Goal: Task Accomplishment & Management: Manage account settings

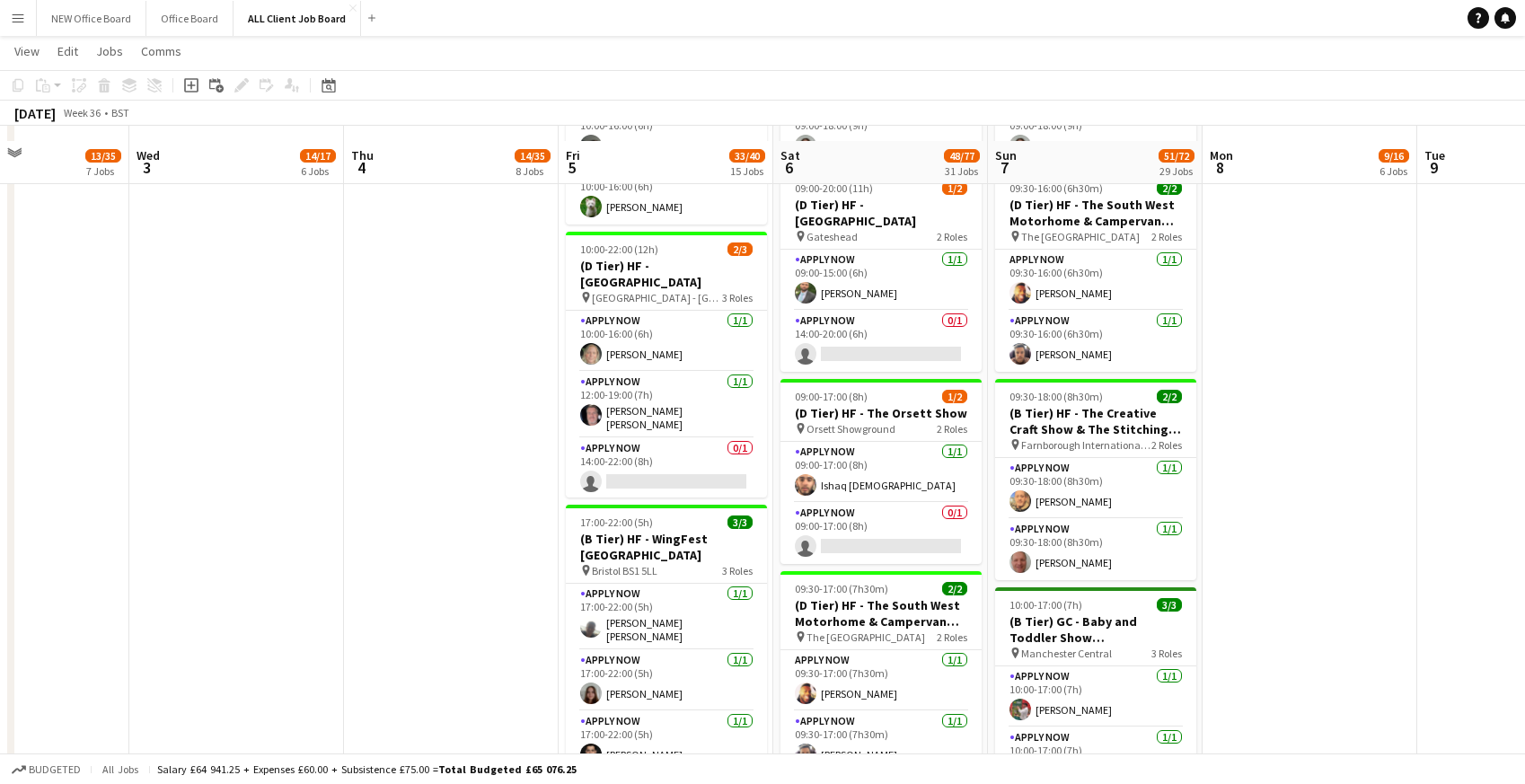
scroll to position [1920, 0]
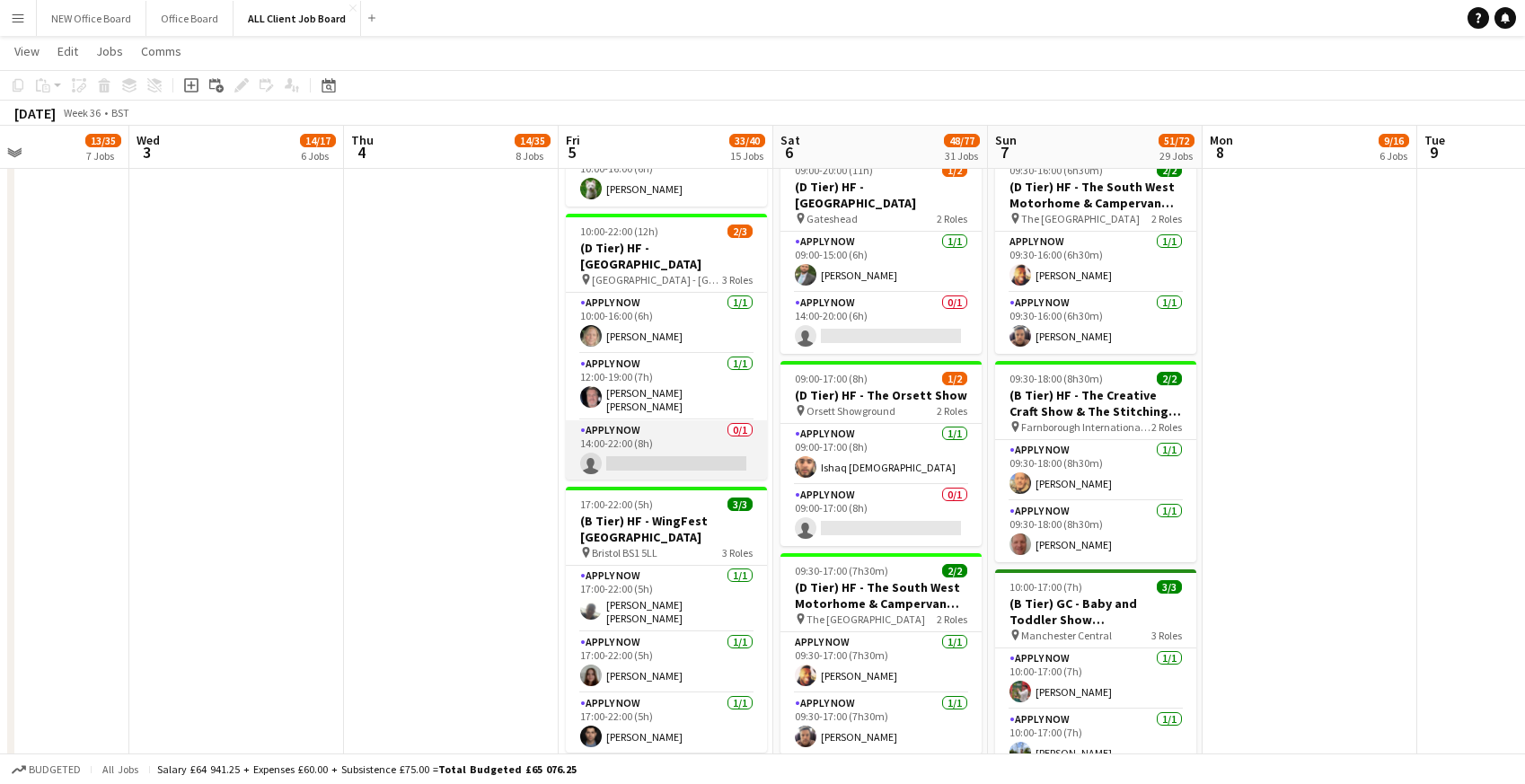
click at [655, 456] on app-card-role "APPLY NOW 0/1 14:00-22:00 (8h) single-neutral-actions" at bounding box center [666, 451] width 202 height 61
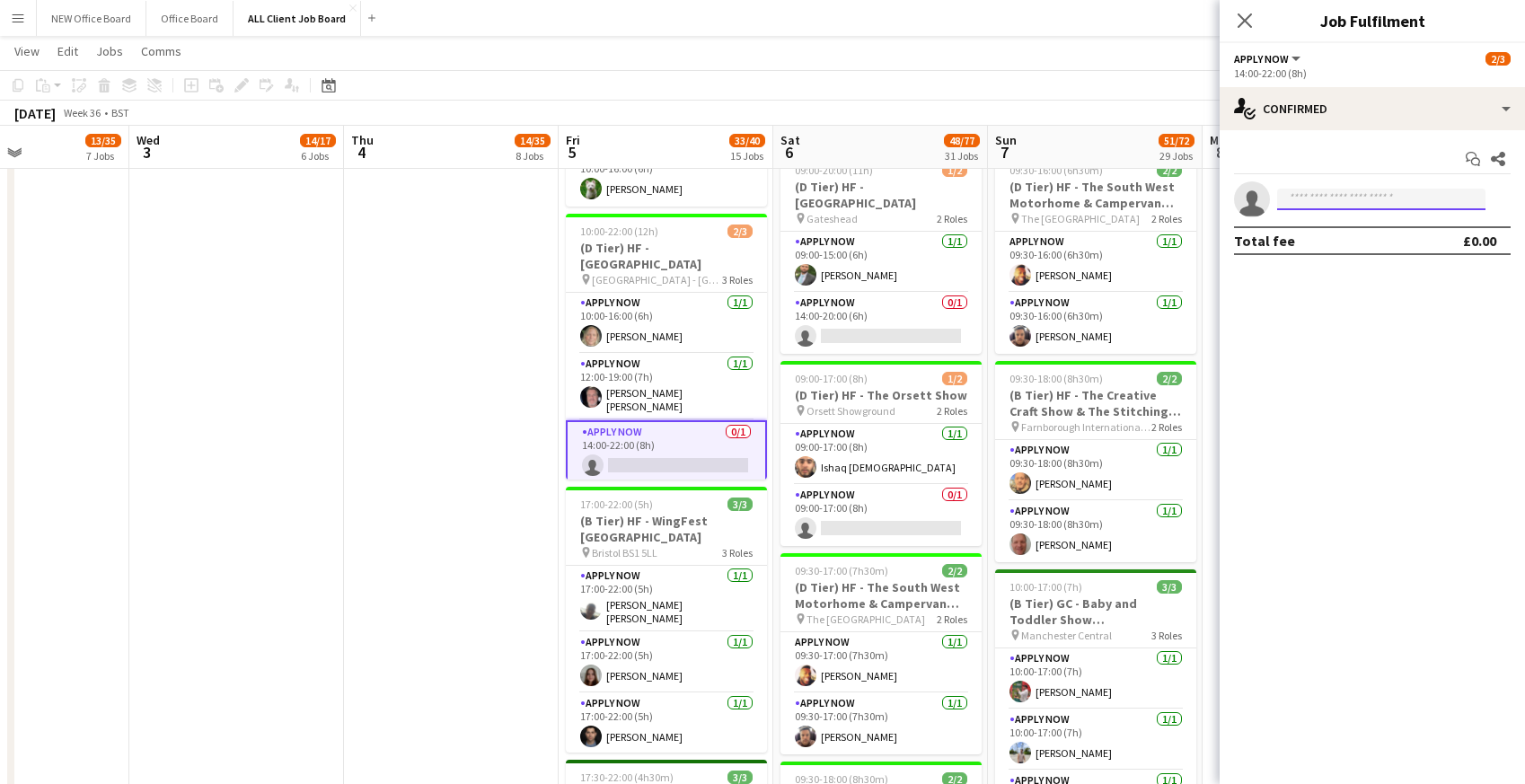
click at [1312, 206] on input at bounding box center [1381, 199] width 208 height 21
type input "*"
drag, startPoint x: 1351, startPoint y: 206, endPoint x: 1254, endPoint y: 203, distance: 97.0
click at [1254, 203] on app-invite-slot "single-neutral-actions ***" at bounding box center [1372, 199] width 306 height 36
type input "*"
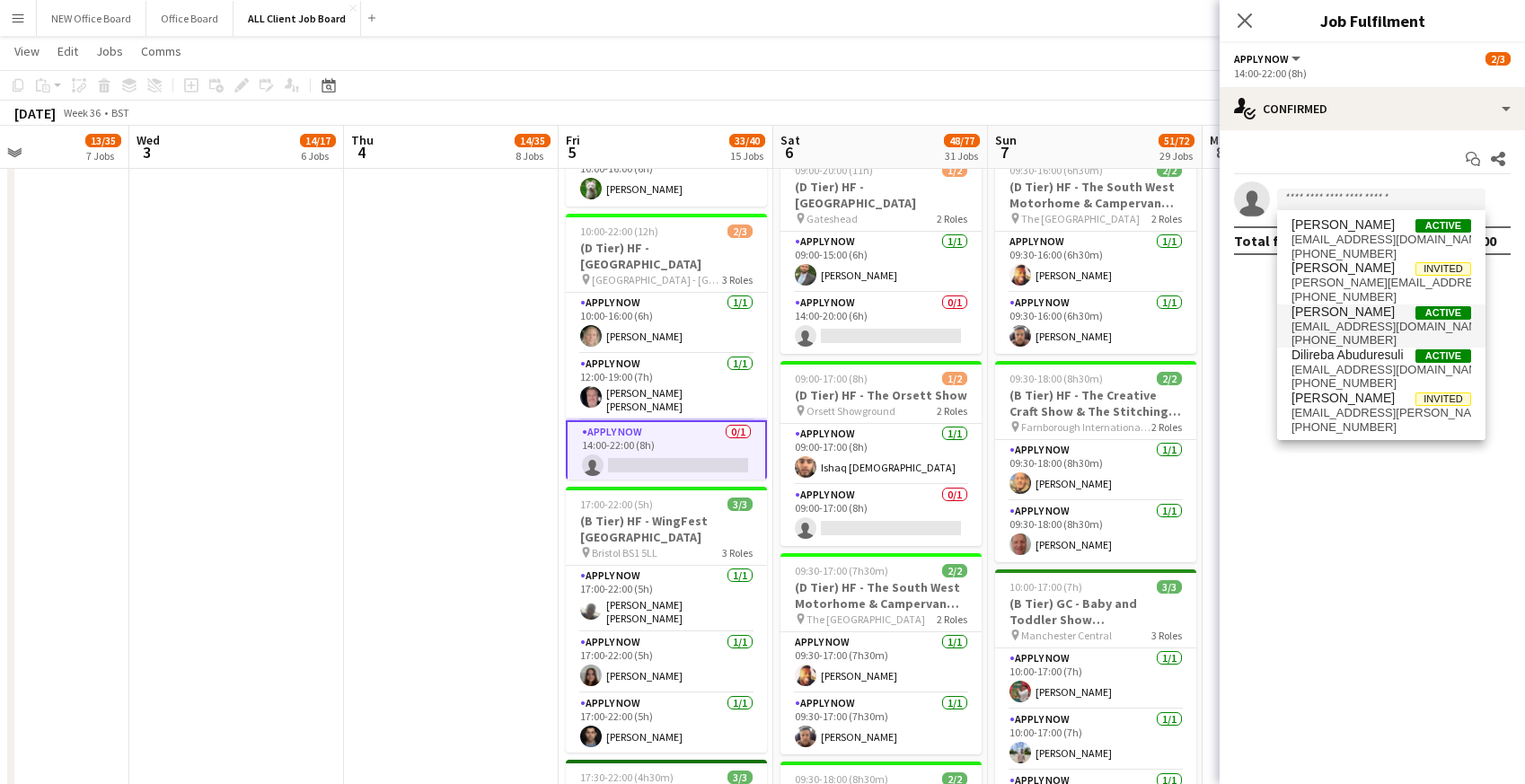
click at [1312, 328] on span "ulugbek17a@hotmail.co.uk" at bounding box center [1381, 327] width 179 height 15
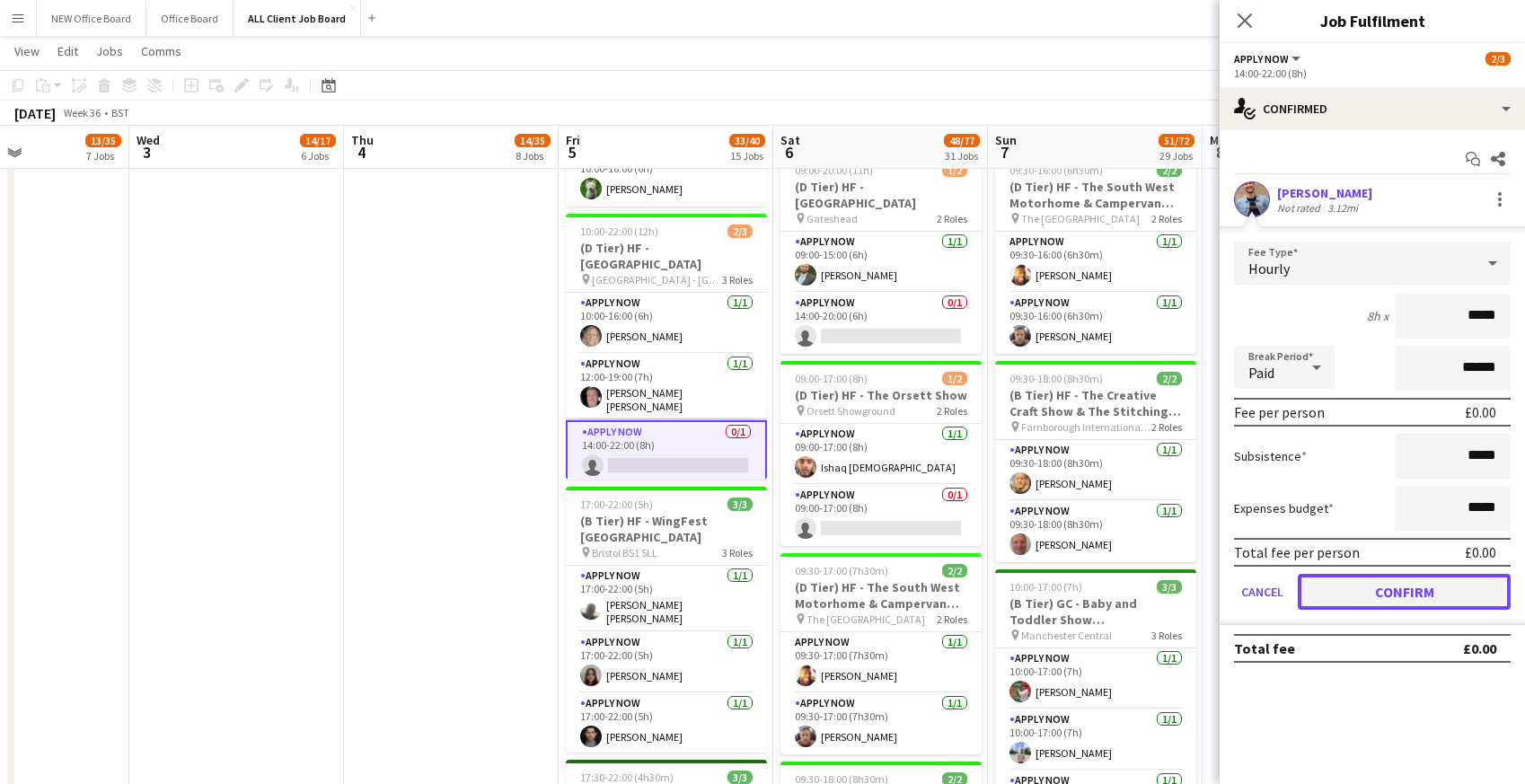
click at [1361, 589] on button "Confirm" at bounding box center [1404, 592] width 213 height 36
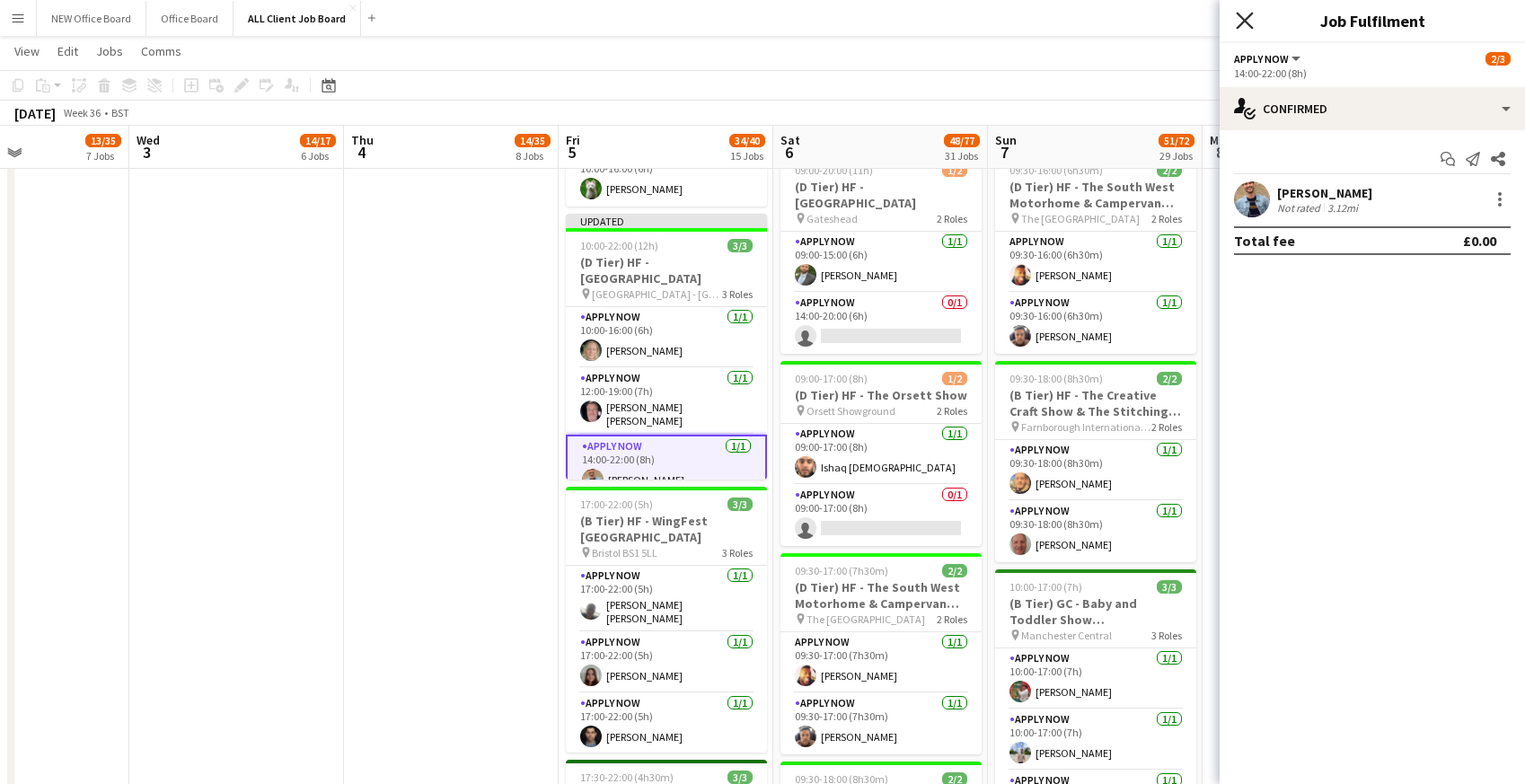
click at [1245, 25] on icon "Close pop-in" at bounding box center [1244, 20] width 17 height 17
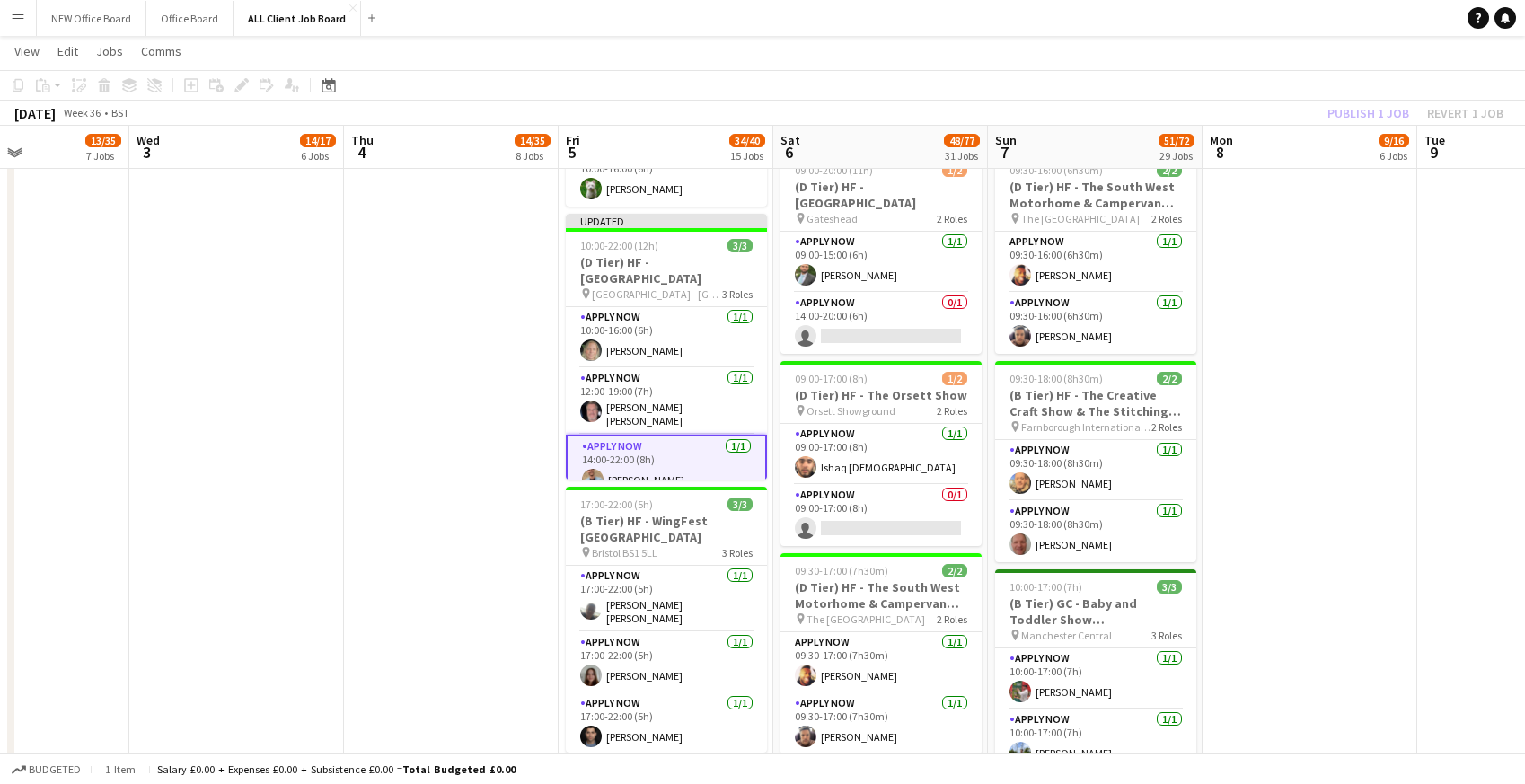
click at [1256, 77] on app-toolbar "Copy Paste Paste Command V Paste with crew Command Shift V Paste linked Job Del…" at bounding box center [762, 85] width 1525 height 30
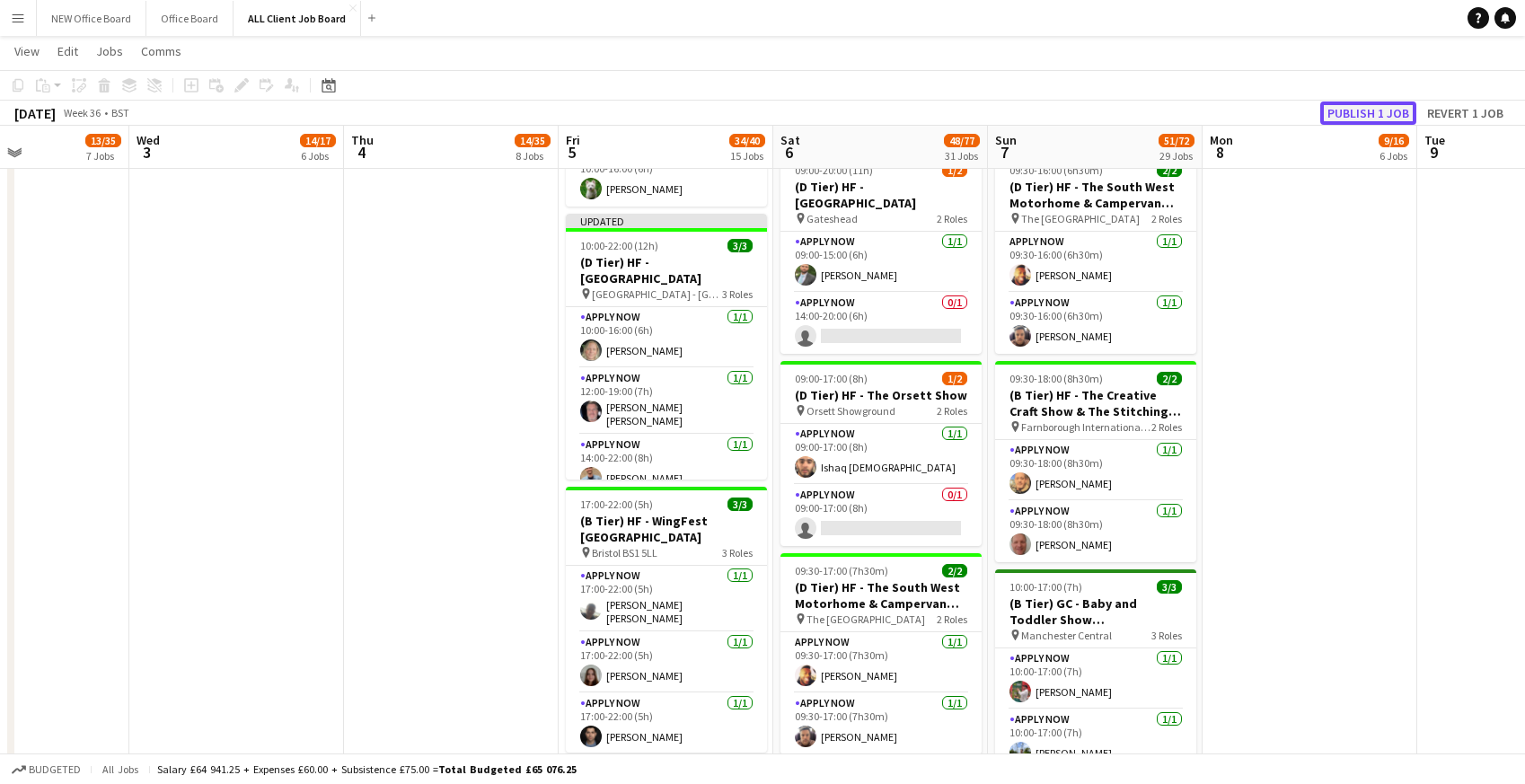
click at [1357, 109] on button "Publish 1 job" at bounding box center [1369, 112] width 96 height 23
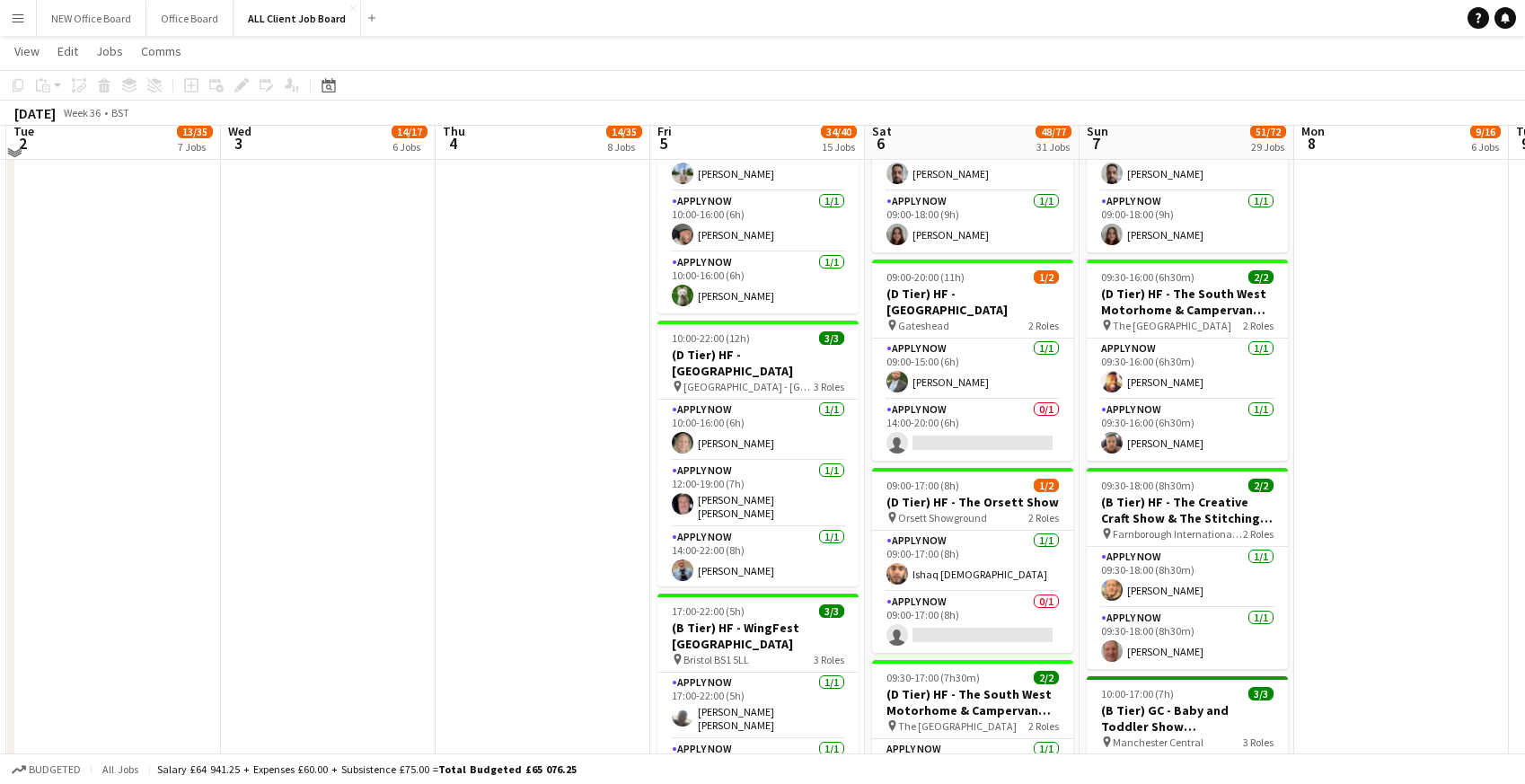
scroll to position [1802, 0]
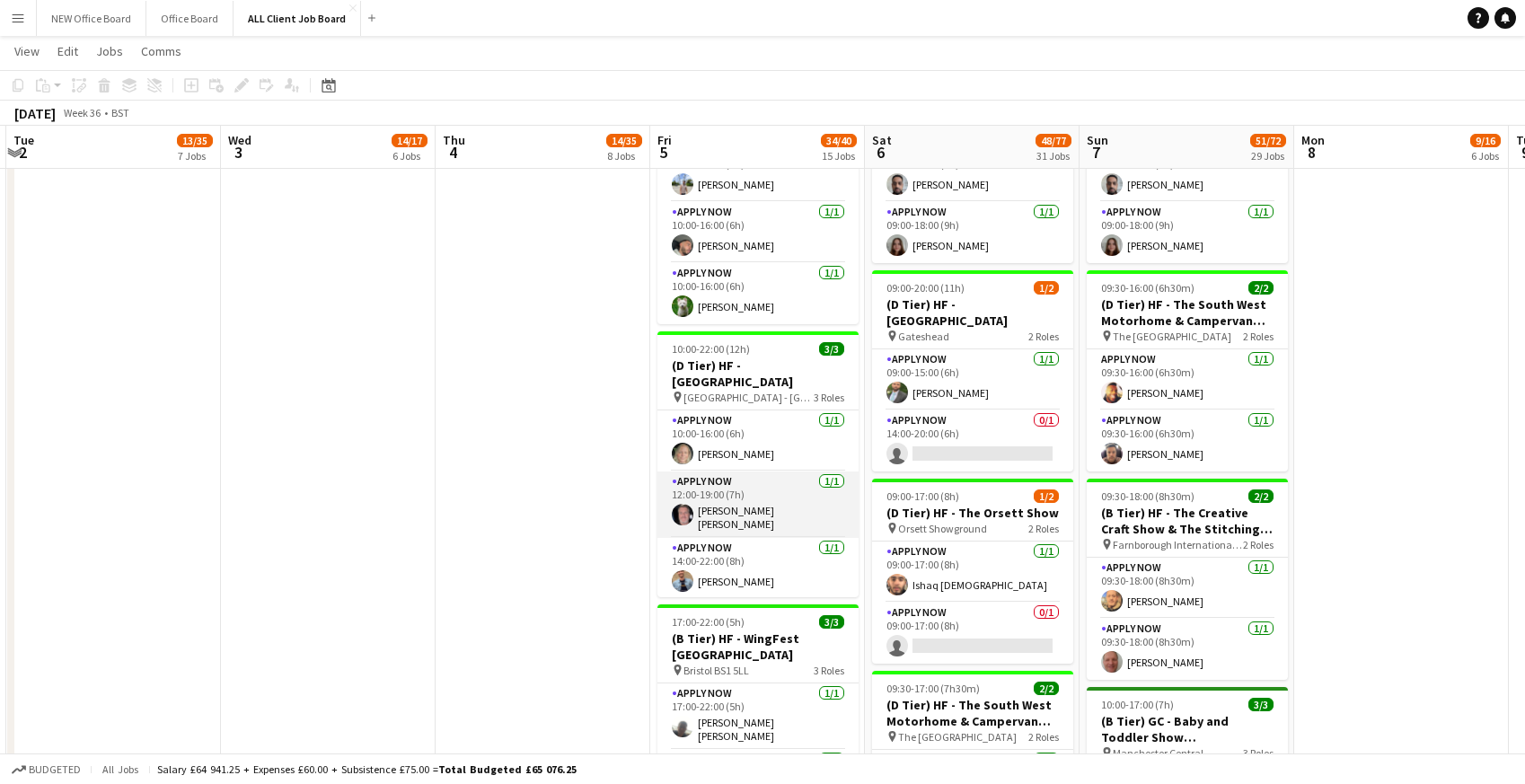
click at [757, 496] on app-card-role "APPLY NOW 1/1 12:00-19:00 (7h) John Paul Smith" at bounding box center [757, 504] width 202 height 66
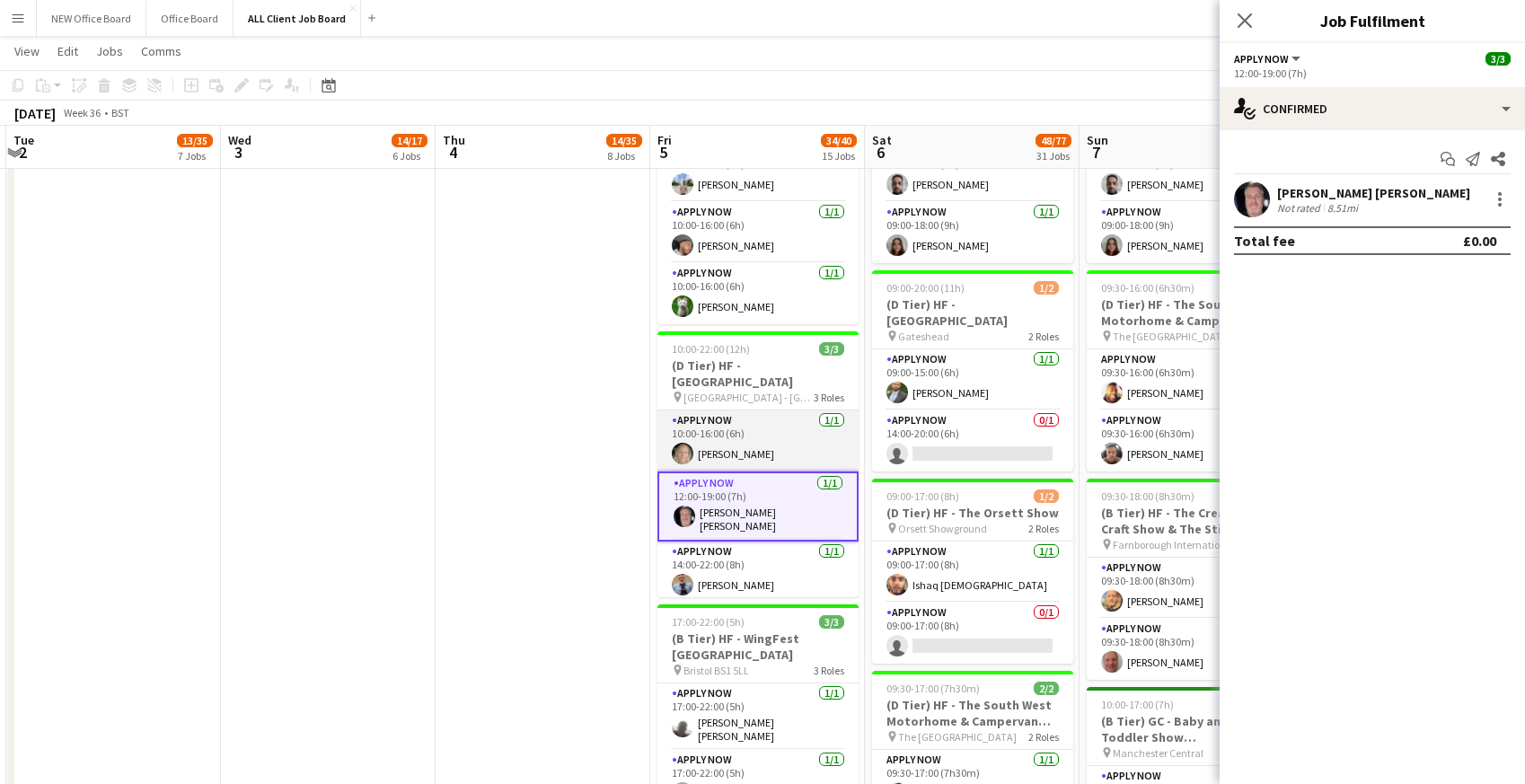
click at [779, 442] on app-card-role "APPLY NOW 1/1 10:00-16:00 (6h) Sarah Findlater" at bounding box center [757, 441] width 202 height 61
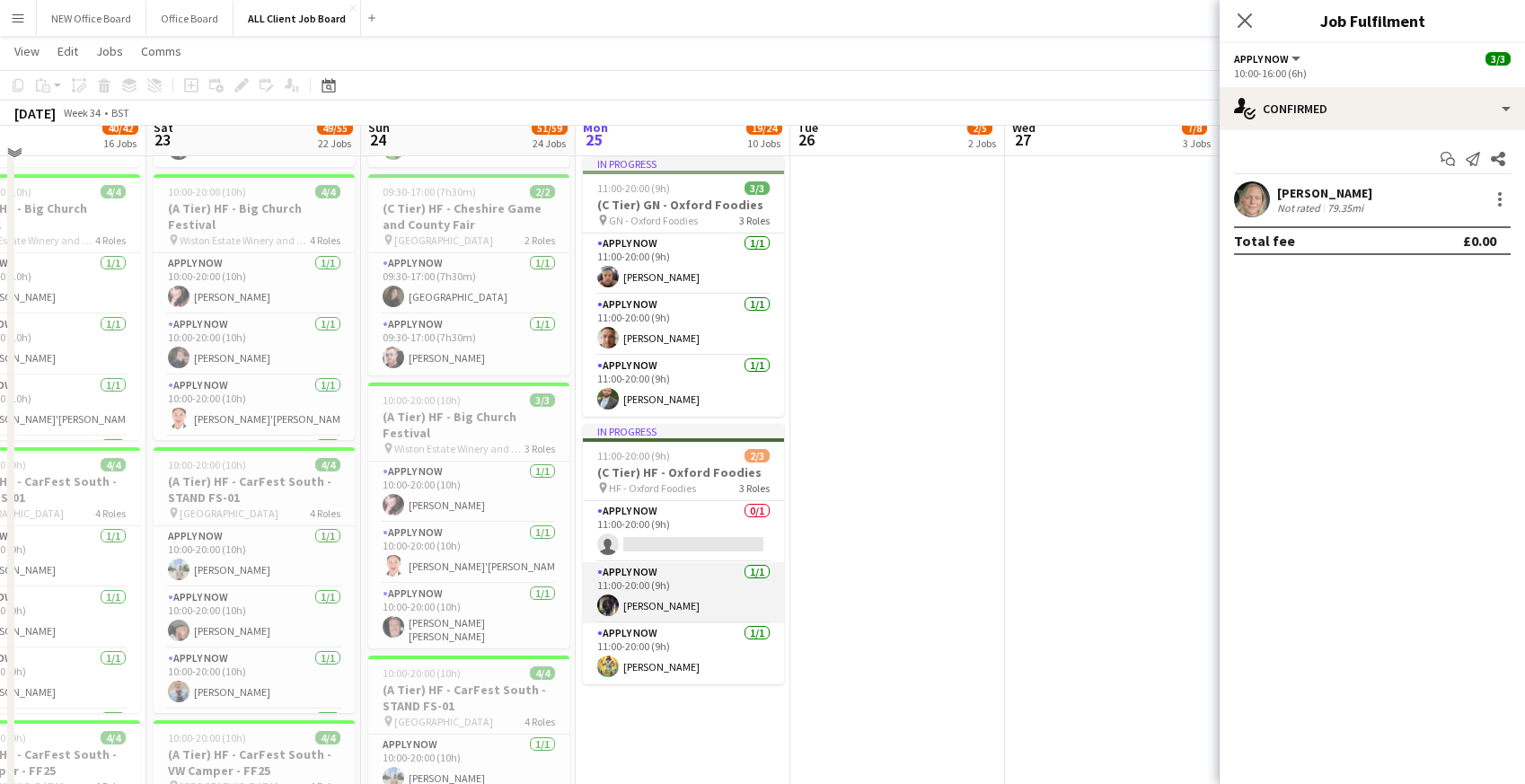
scroll to position [1490, 0]
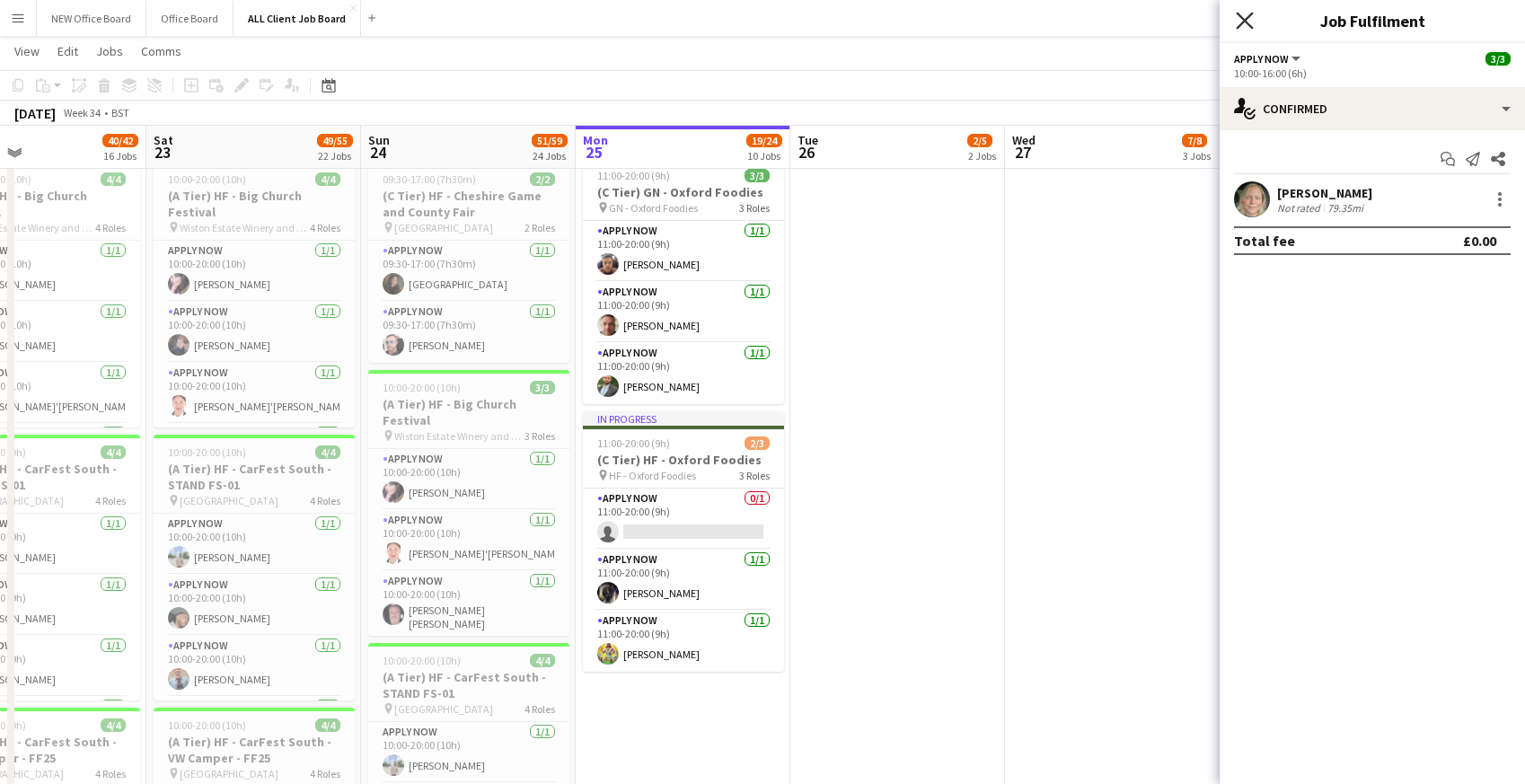
click at [1245, 18] on icon at bounding box center [1244, 20] width 17 height 17
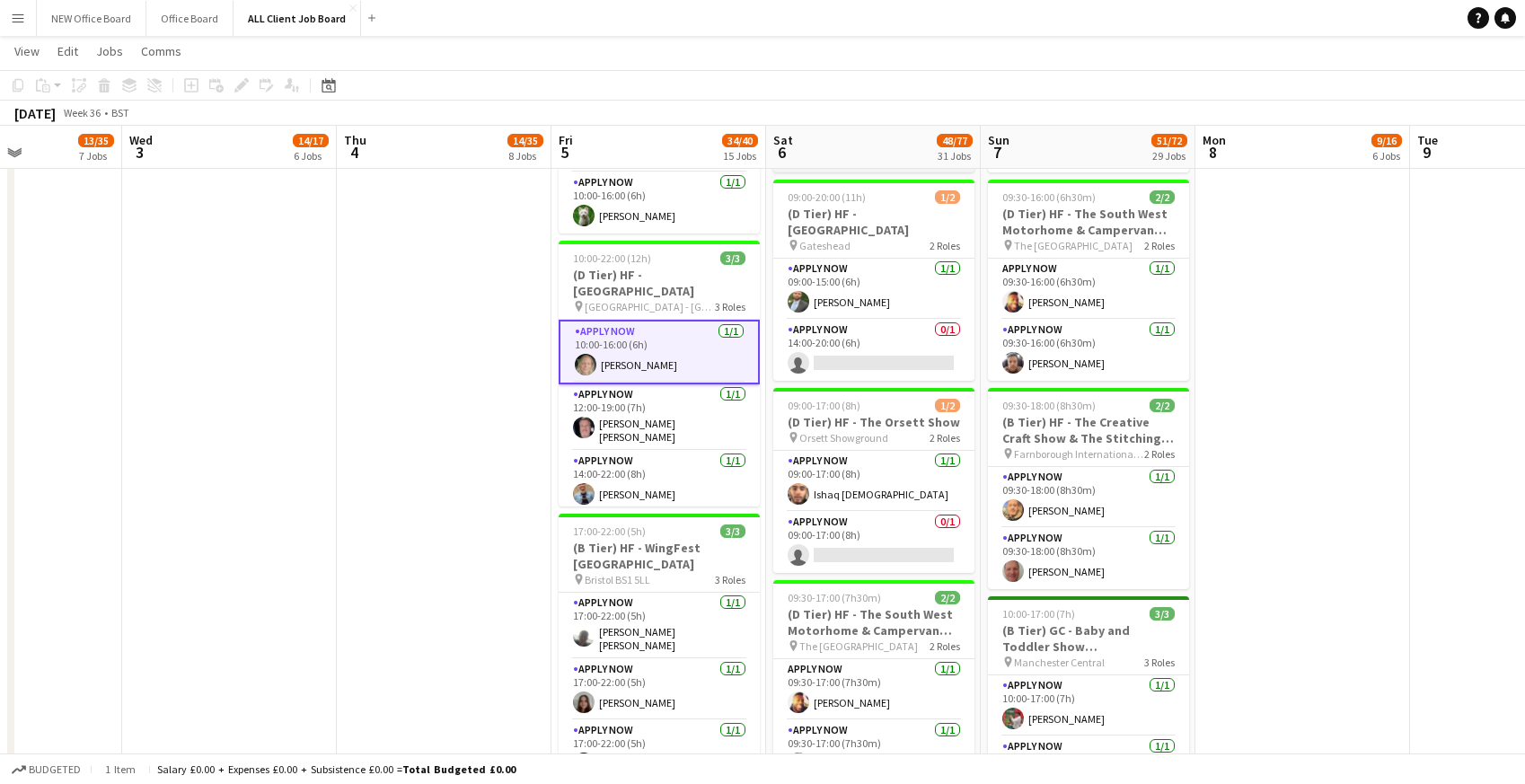
scroll to position [1924, 0]
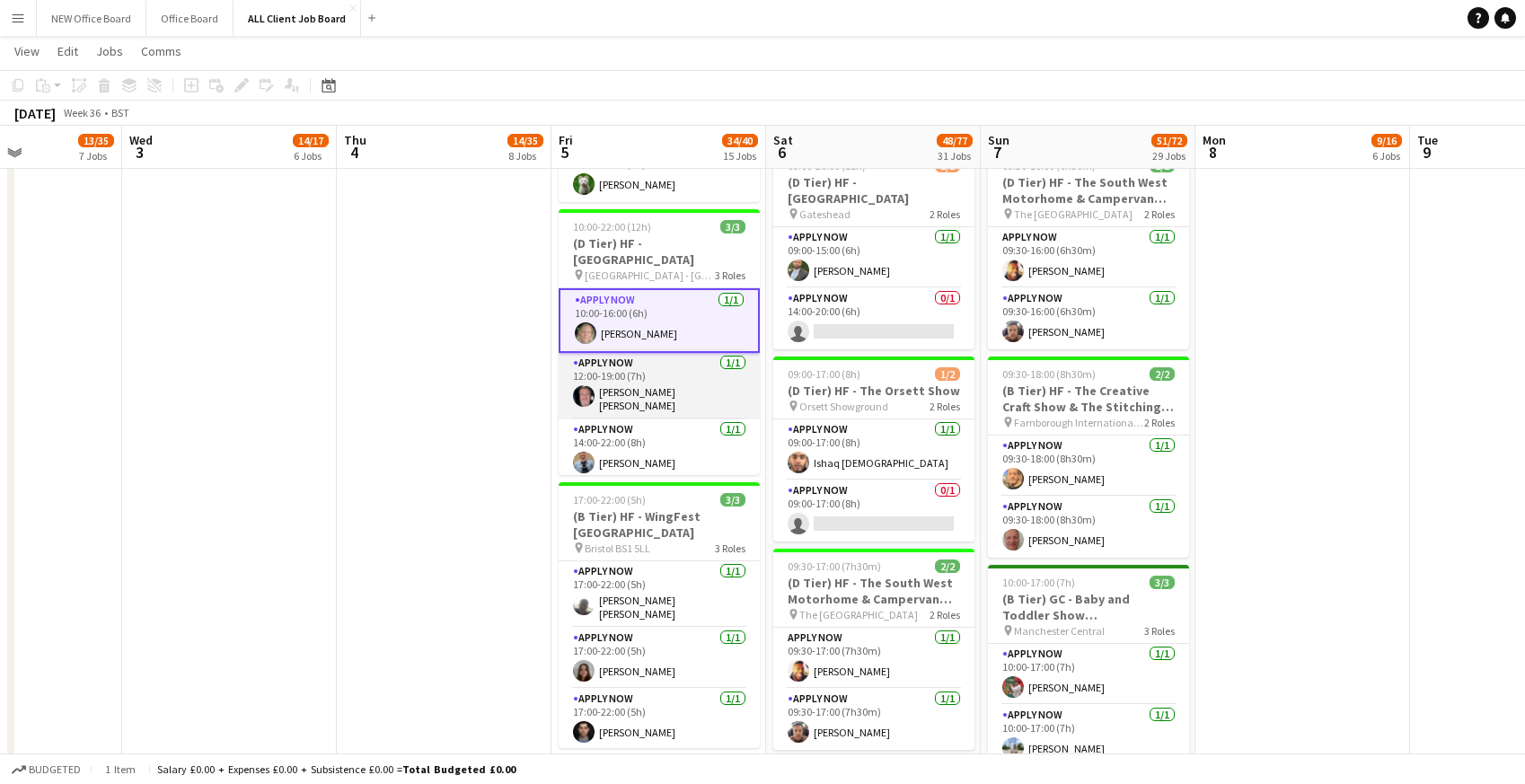
click at [626, 391] on app-card-role "APPLY NOW 1/1 12:00-19:00 (7h) John Paul Smith" at bounding box center [659, 386] width 202 height 66
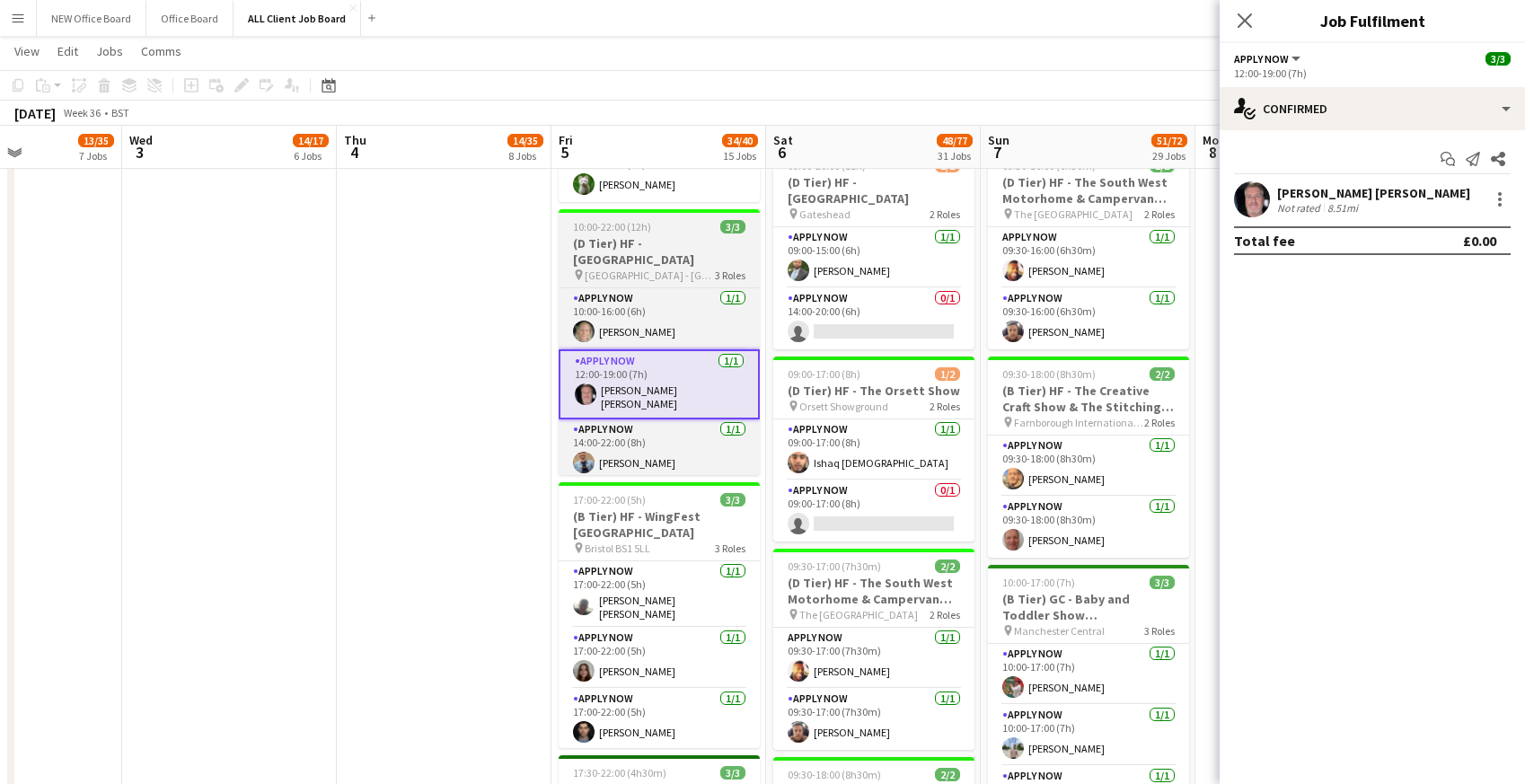
click at [616, 242] on h3 "(D Tier) HF - Braehead Shopping Centre" at bounding box center [659, 251] width 202 height 32
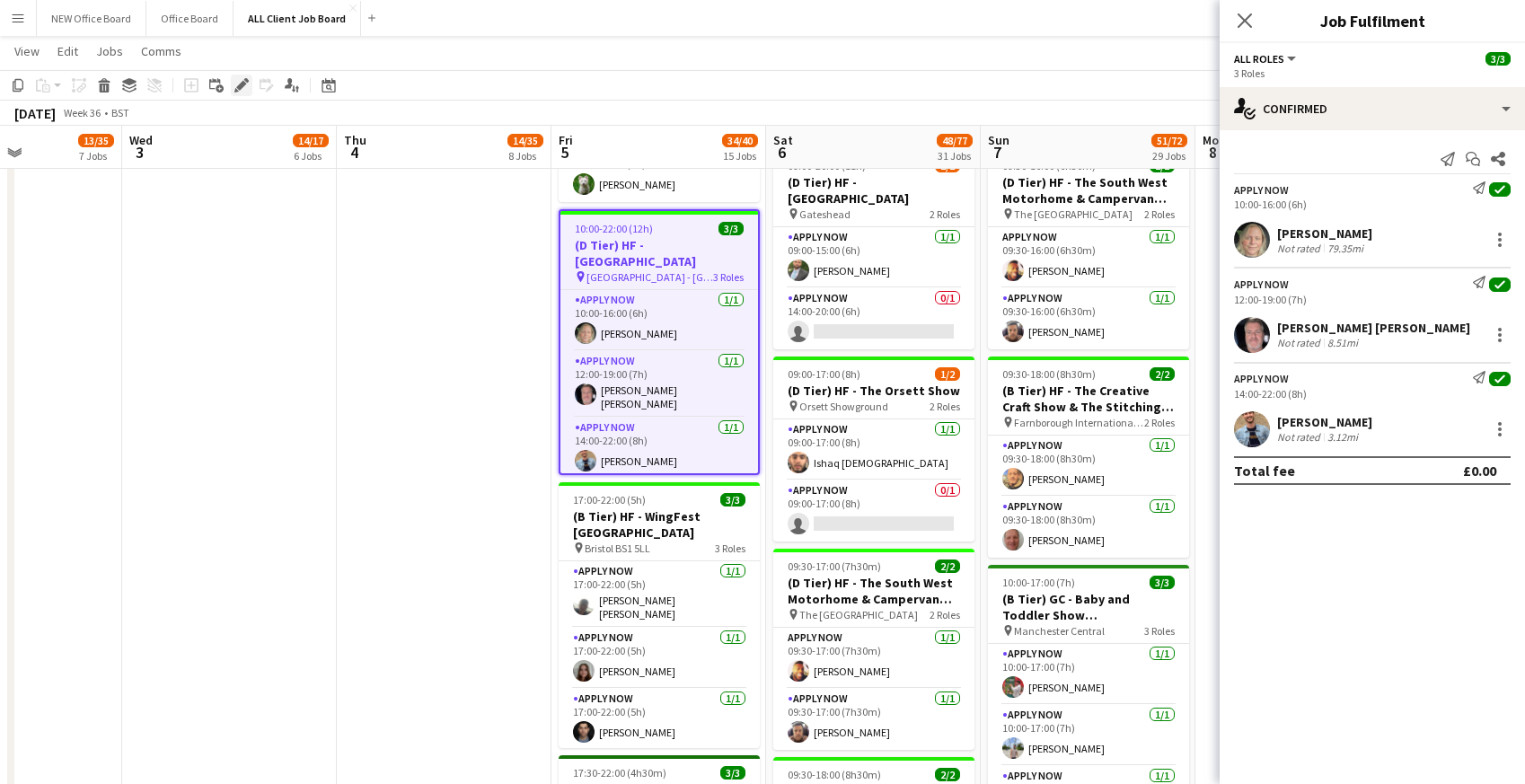
click at [244, 85] on icon at bounding box center [241, 86] width 10 height 10
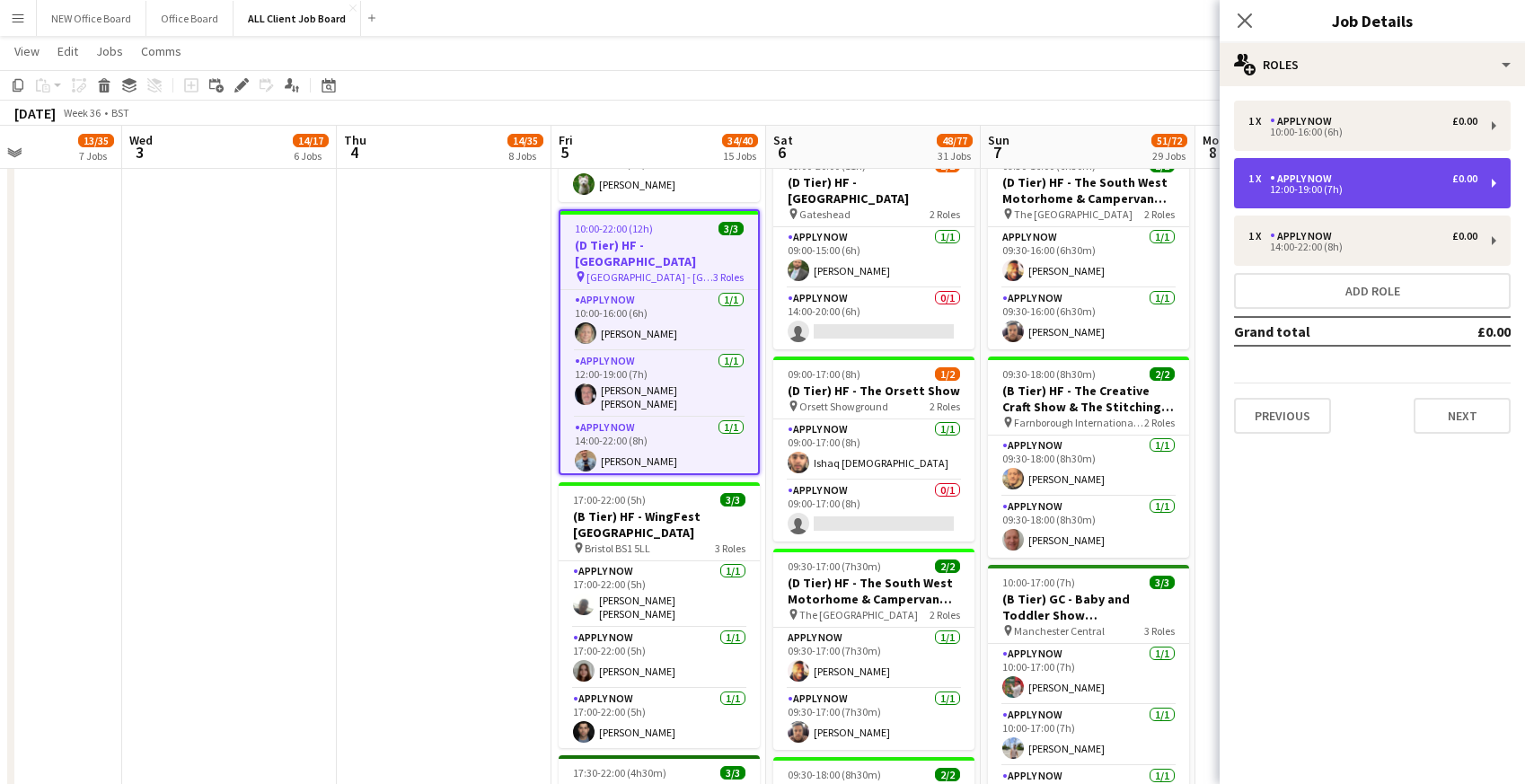
click at [1322, 189] on div "12:00-19:00 (7h)" at bounding box center [1363, 190] width 229 height 9
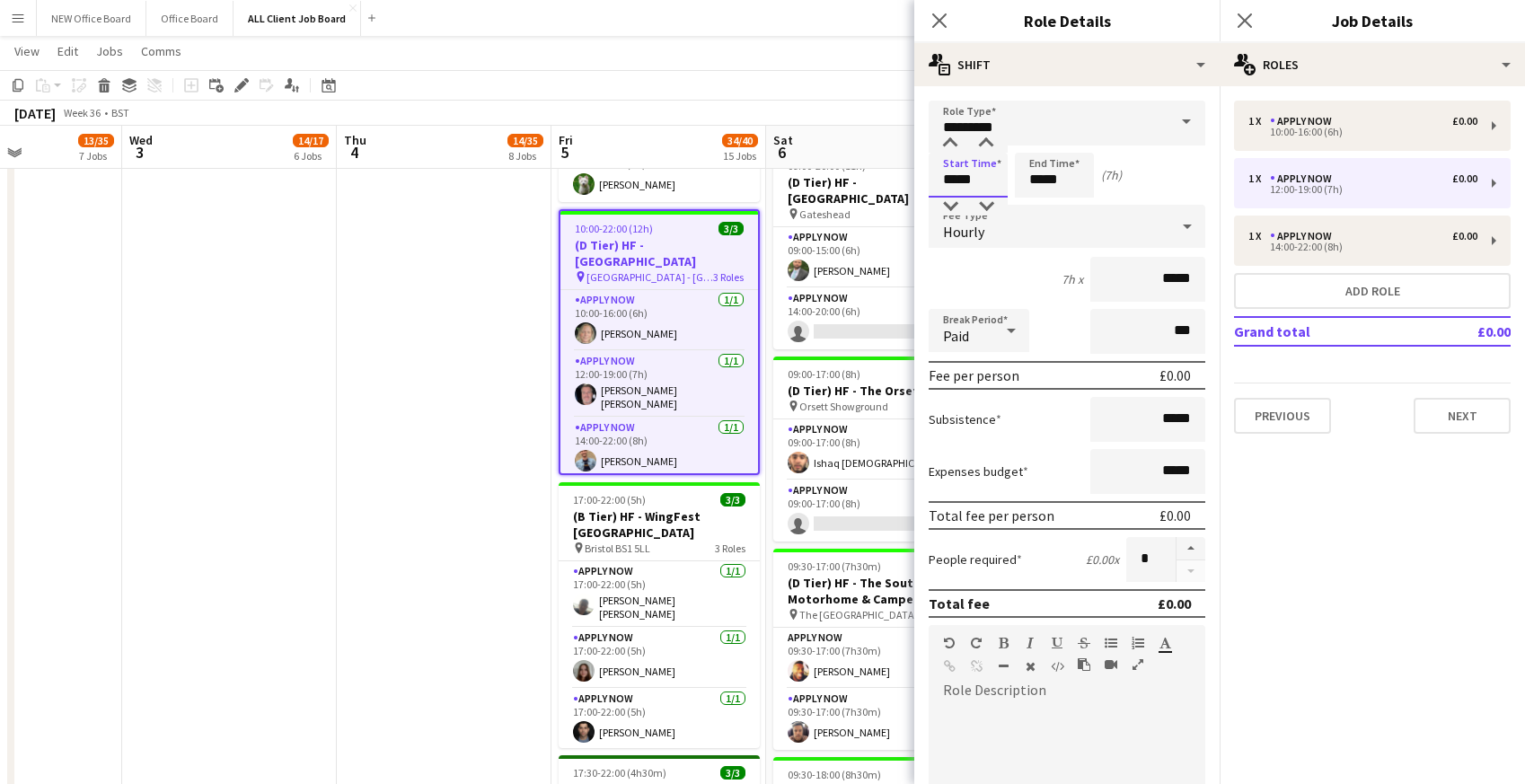
drag, startPoint x: 943, startPoint y: 175, endPoint x: 987, endPoint y: 178, distance: 44.1
click at [987, 179] on input "*****" at bounding box center [968, 175] width 79 height 45
type input "*****"
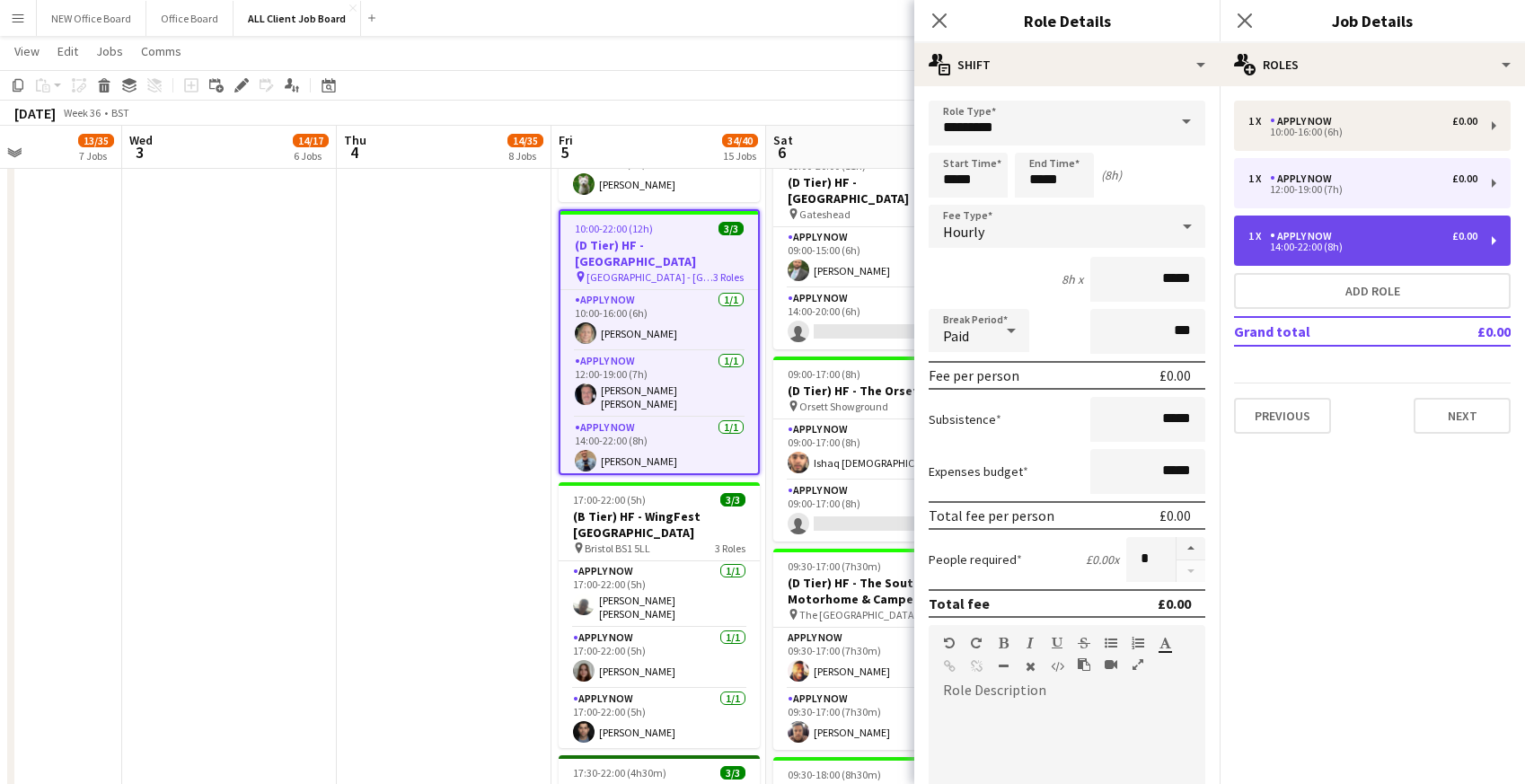
click at [1311, 239] on div "APPLY NOW" at bounding box center [1304, 236] width 69 height 13
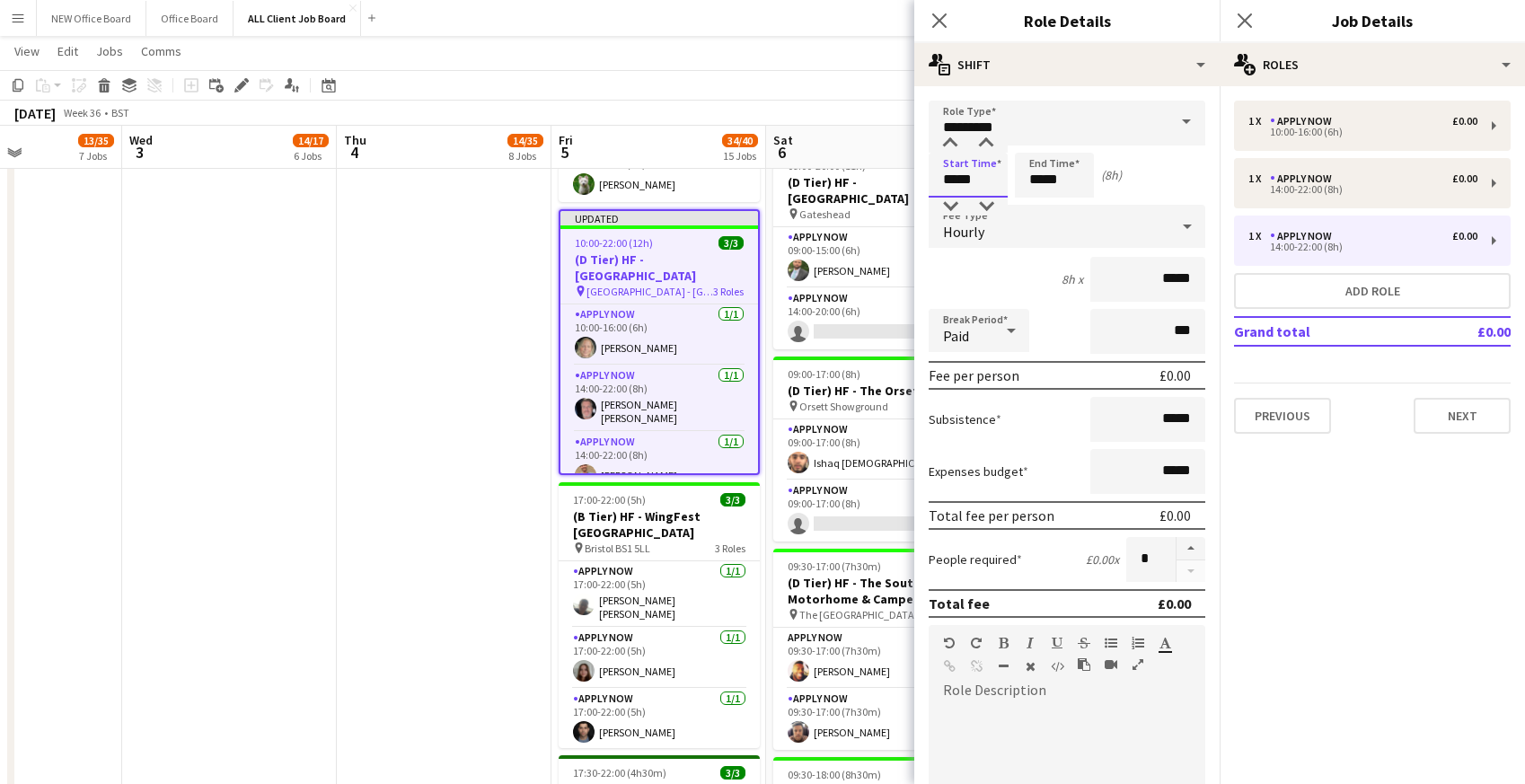
drag, startPoint x: 941, startPoint y: 177, endPoint x: 980, endPoint y: 177, distance: 39.0
click at [980, 177] on input "*****" at bounding box center [968, 175] width 79 height 45
type input "*****"
click at [944, 15] on icon at bounding box center [939, 20] width 17 height 17
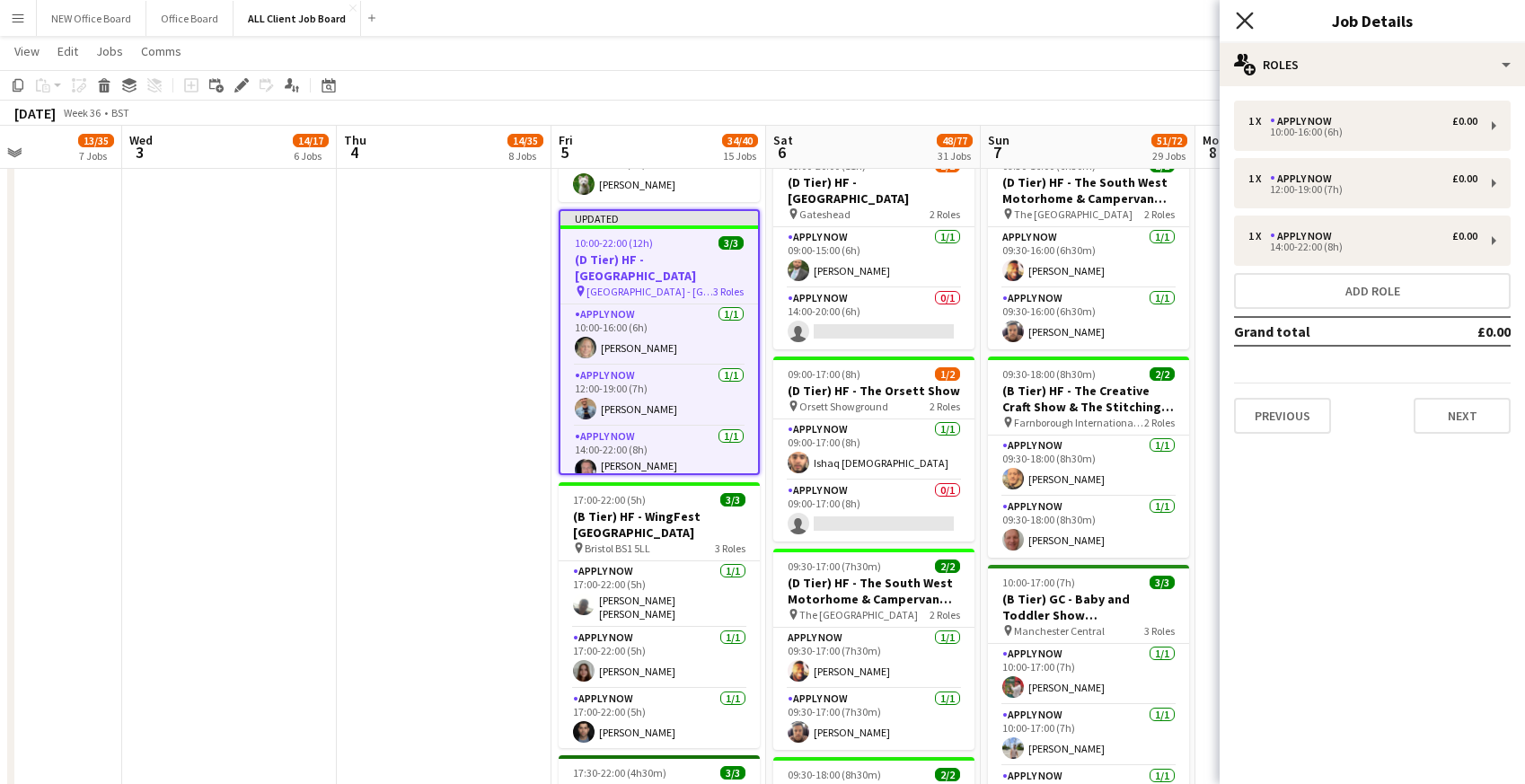
click at [1240, 17] on icon at bounding box center [1244, 20] width 17 height 17
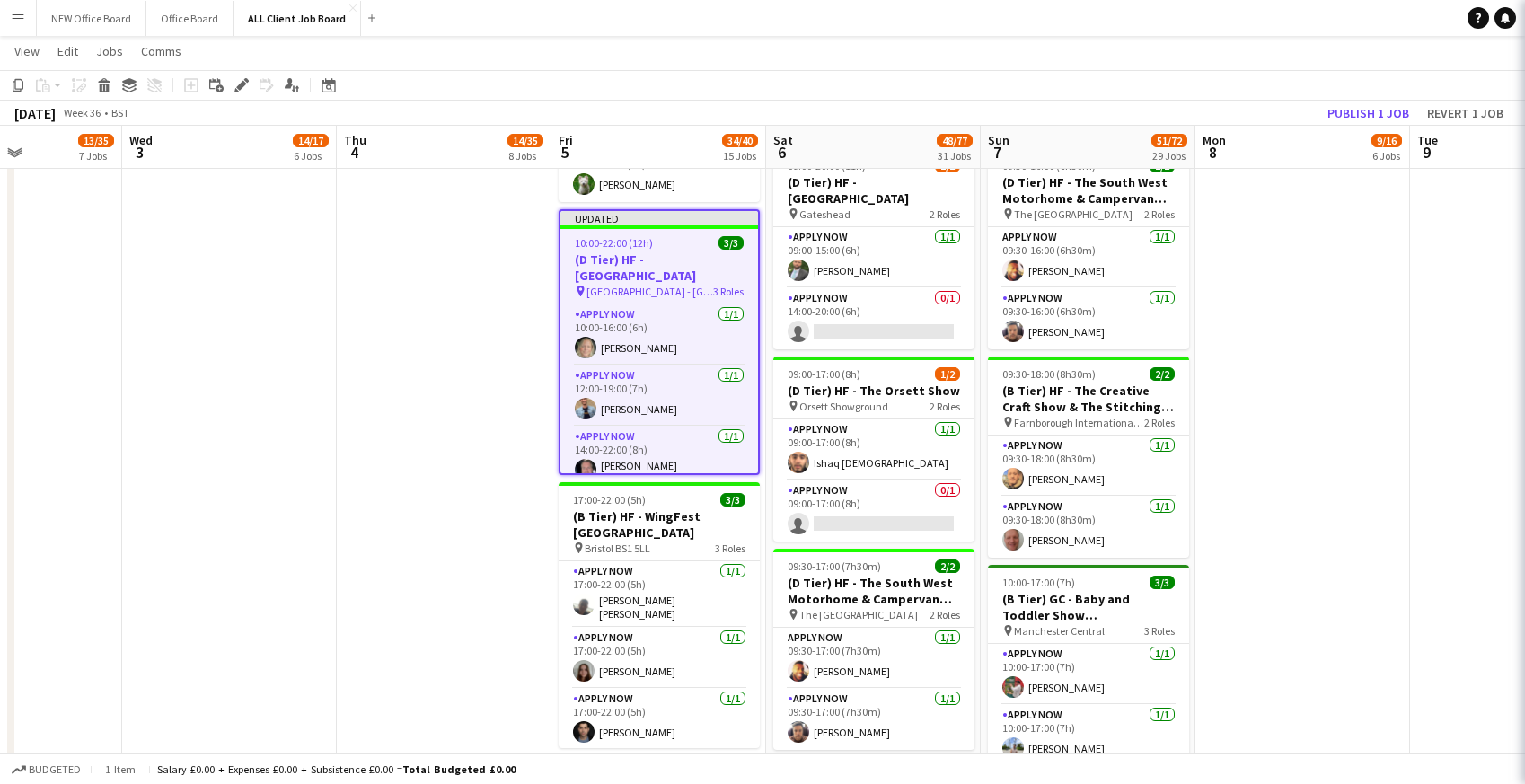
click at [1240, 17] on app-navbar "Menu Boards Boards Boards All jobs Status Workforce Workforce My Workforce Recr…" at bounding box center [762, 17] width 1525 height 36
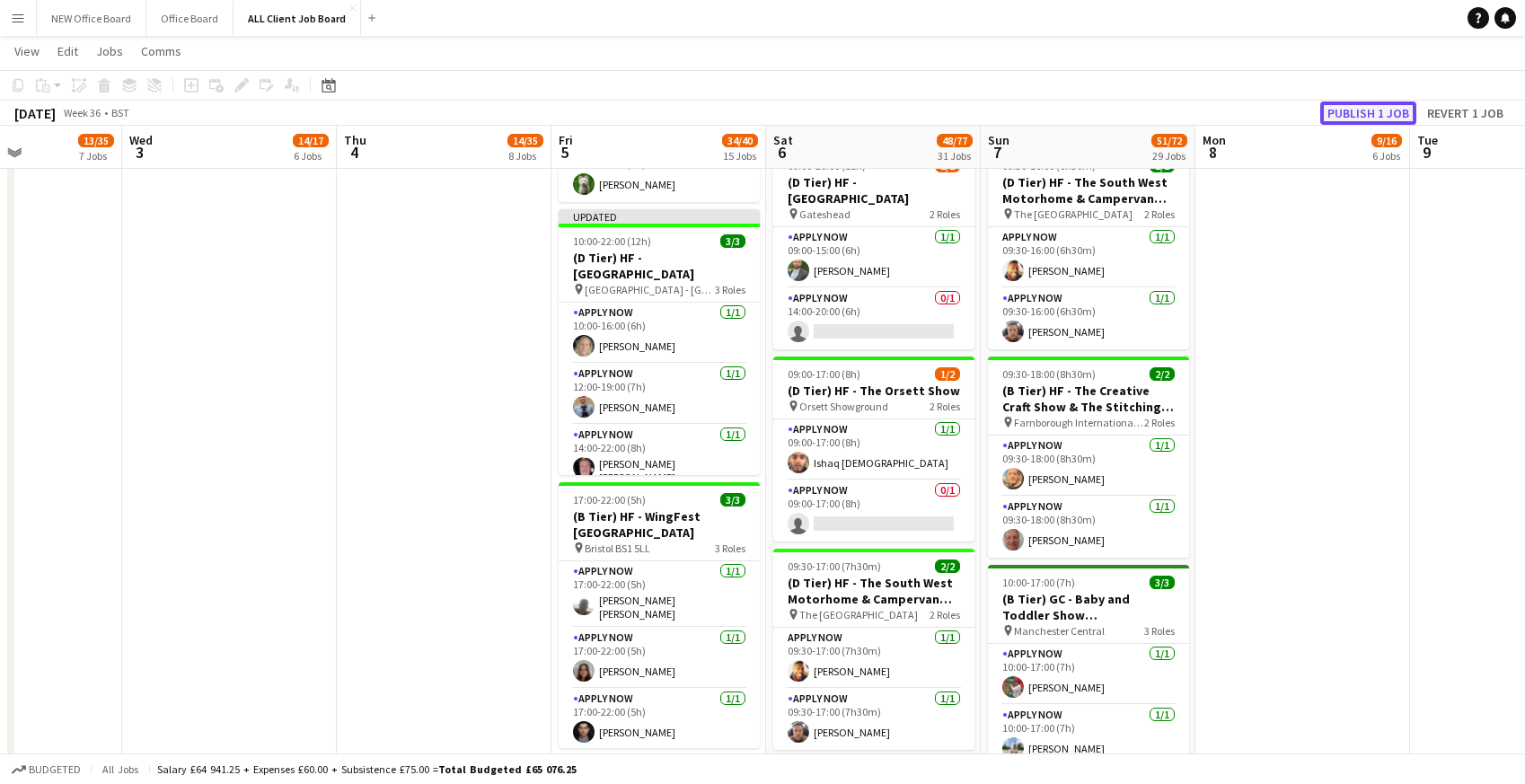
click at [1335, 107] on button "Publish 1 job" at bounding box center [1369, 112] width 96 height 23
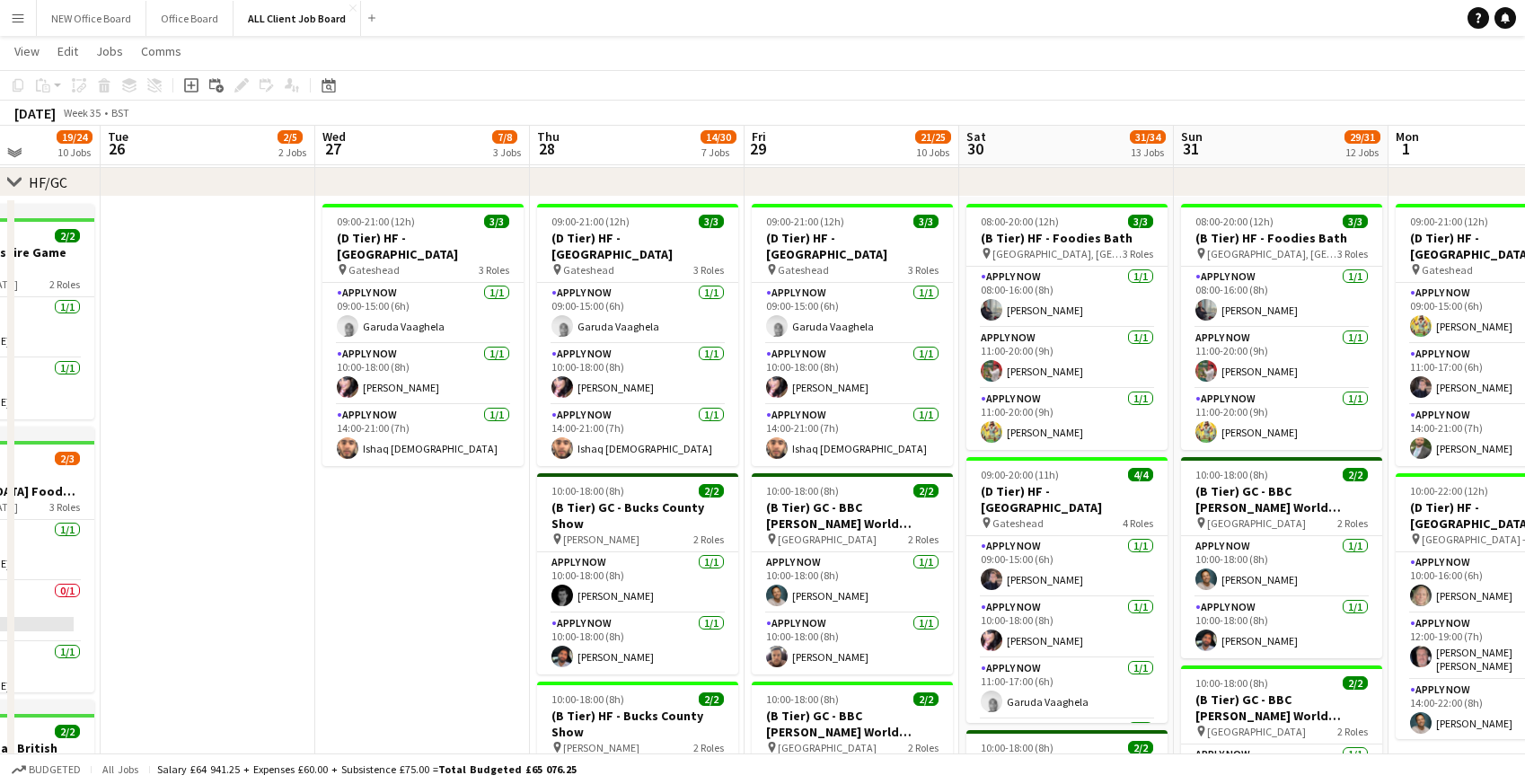
scroll to position [488, 0]
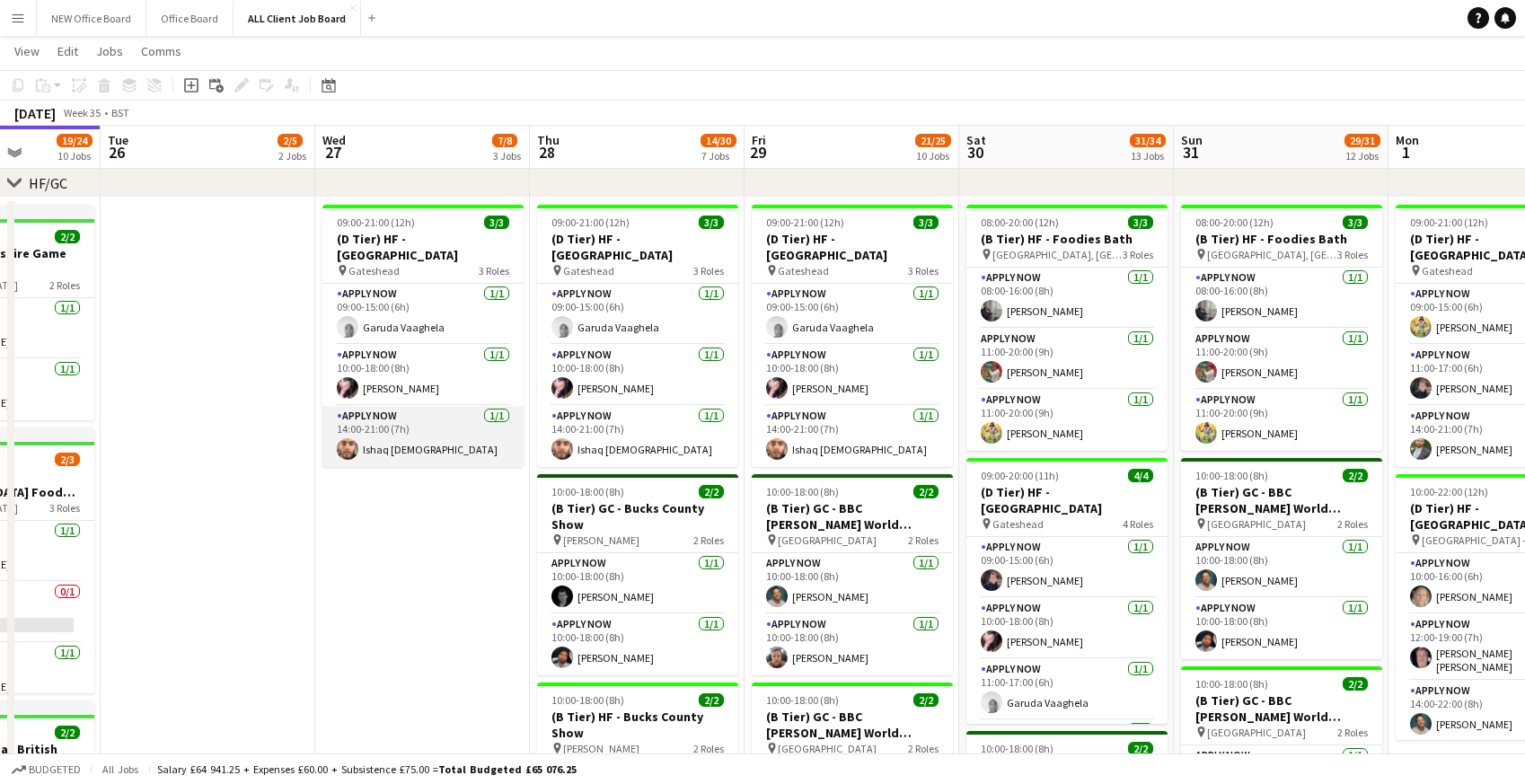
click at [367, 450] on app-card-role "APPLY NOW 1/1 14:00-21:00 (7h) Ishaq Islam" at bounding box center [422, 436] width 202 height 61
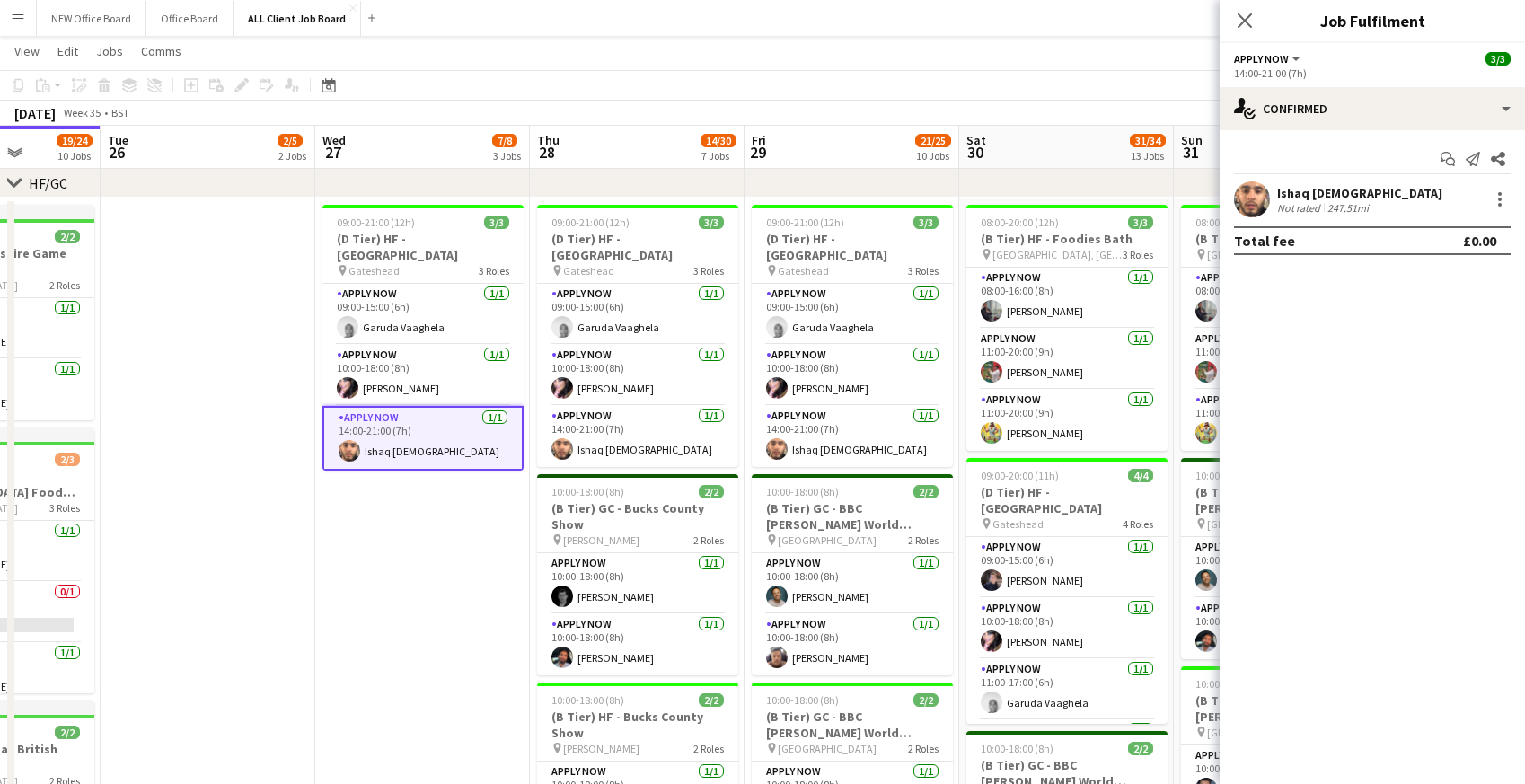
drag, startPoint x: 1279, startPoint y: 192, endPoint x: 1346, endPoint y: 188, distance: 67.1
click at [1346, 188] on div "Ishaq [DEMOGRAPHIC_DATA]" at bounding box center [1360, 193] width 166 height 17
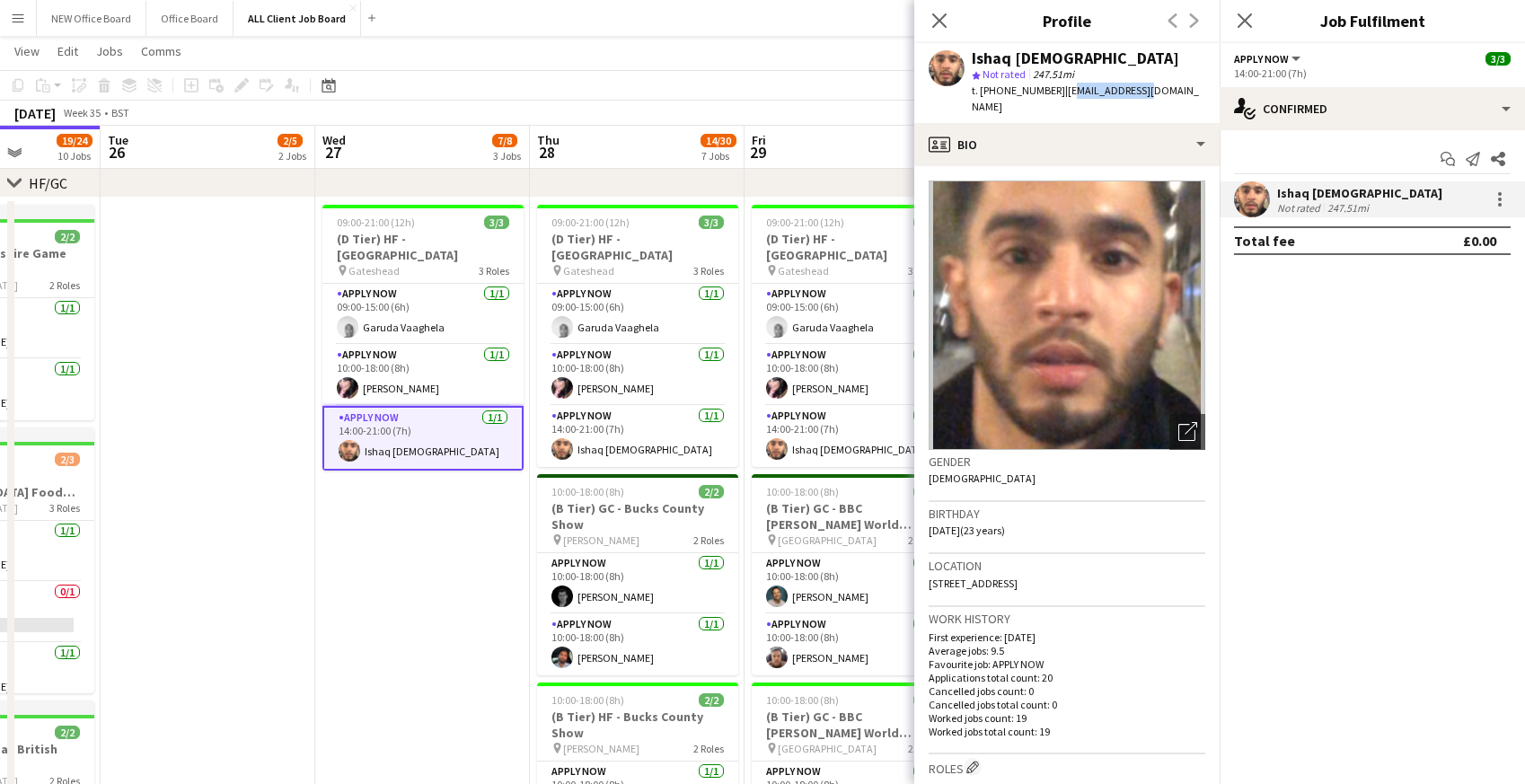
drag, startPoint x: 1059, startPoint y: 89, endPoint x: 1135, endPoint y: 90, distance: 76.0
click at [1135, 90] on span "| ishaq8@hotmail.co.uk" at bounding box center [1085, 98] width 227 height 29
drag, startPoint x: 1056, startPoint y: 90, endPoint x: 1164, endPoint y: 91, distance: 108.0
click at [1164, 91] on div "Ishaq Islam star Not rated 247.51mi t. +447368126206 | ishaq8@hotmail.co.uk" at bounding box center [1068, 83] width 306 height 80
copy span "ishaq8@hotmail.co.uk"
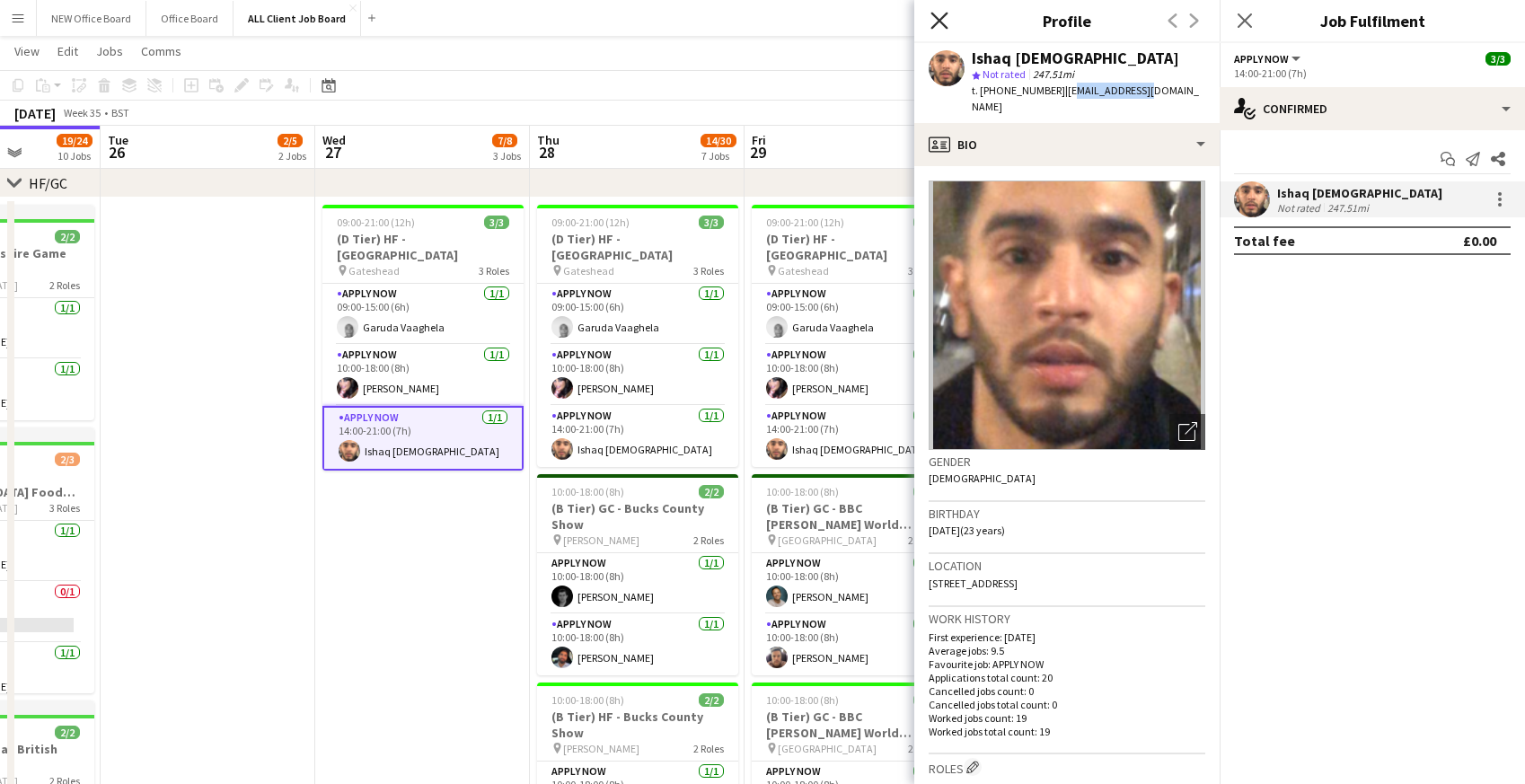
click at [945, 16] on icon at bounding box center [939, 20] width 17 height 17
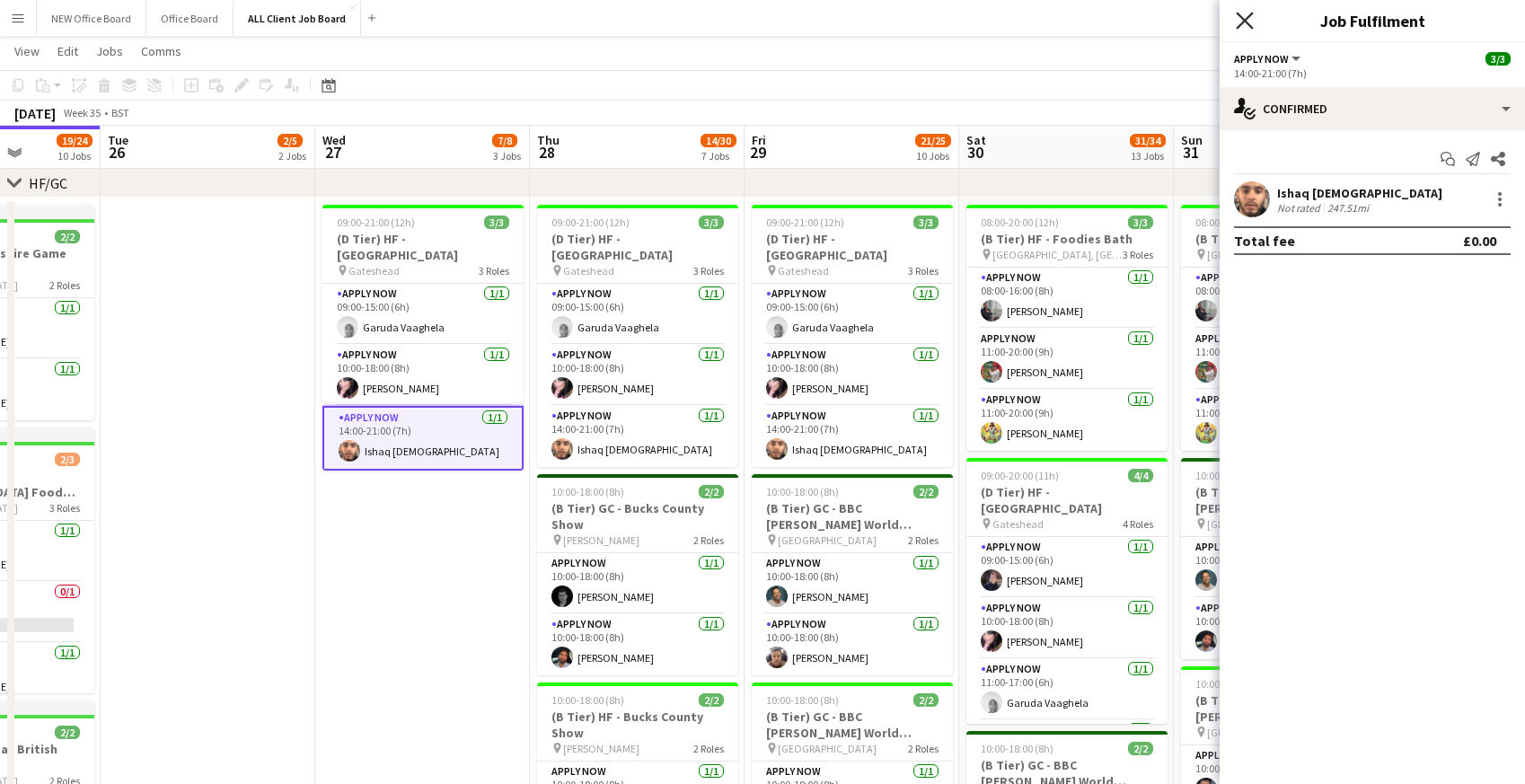
click at [1252, 21] on icon "Close pop-in" at bounding box center [1244, 20] width 17 height 17
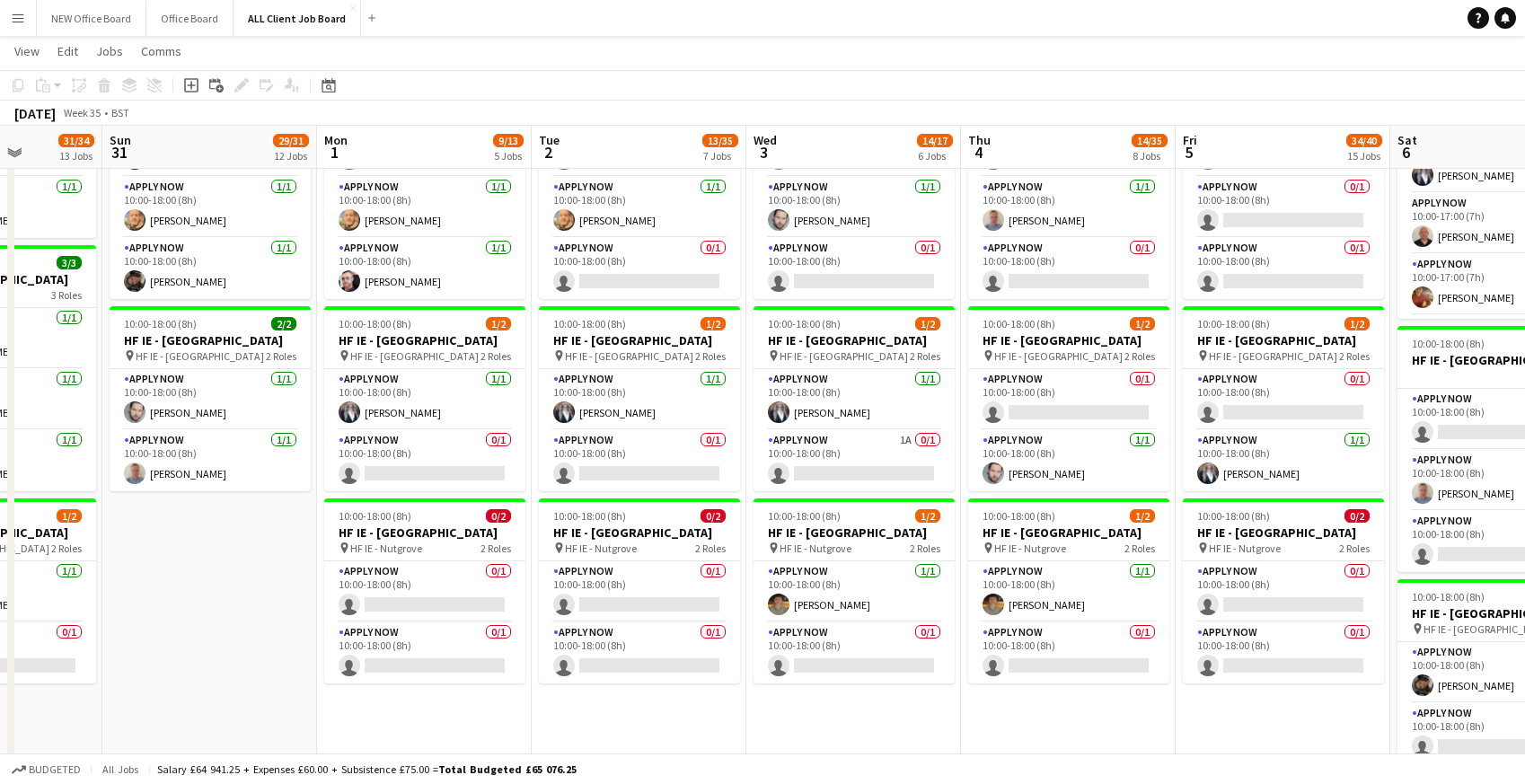
scroll to position [5796, 0]
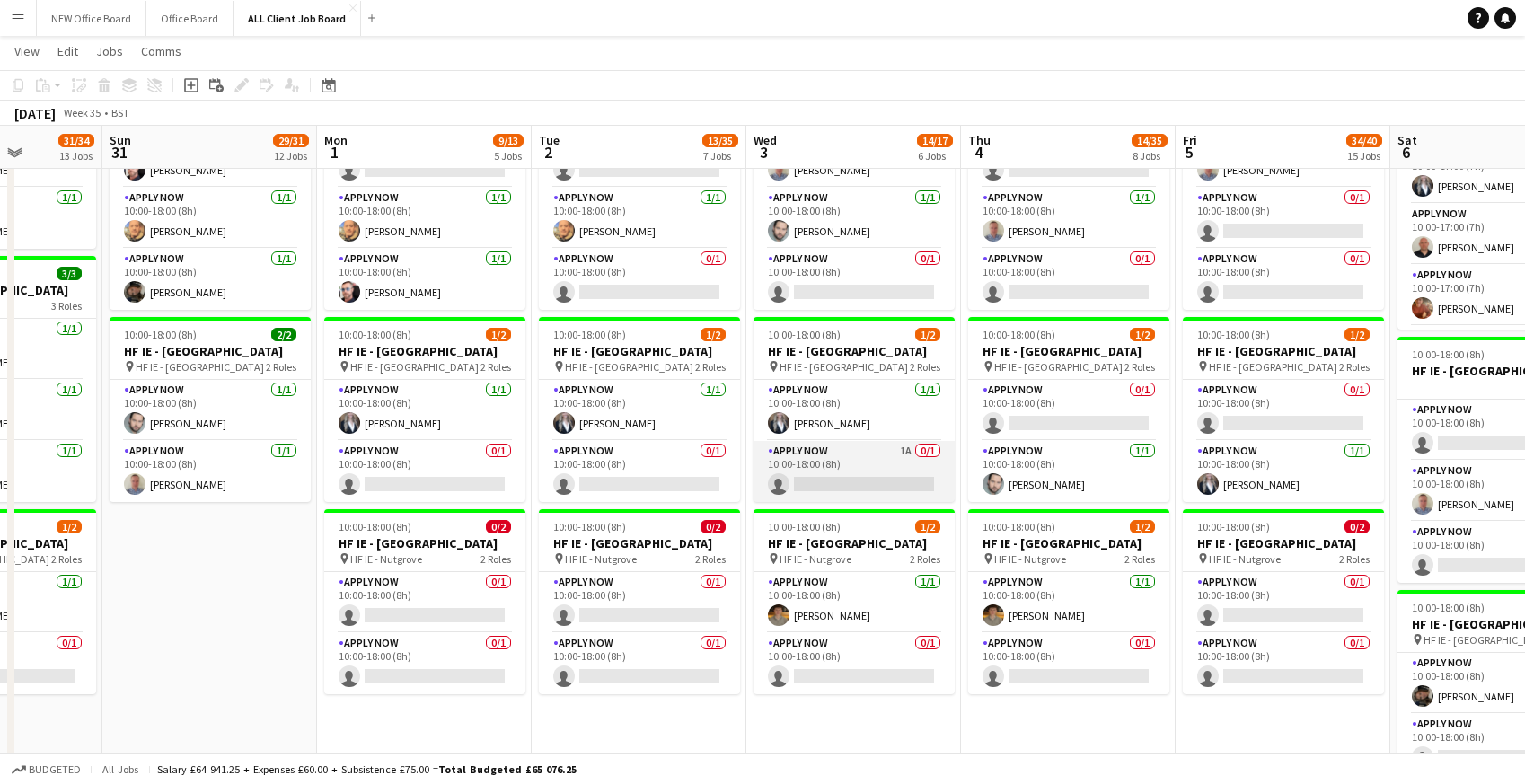
click at [851, 490] on app-card-role "APPLY NOW 1A 0/1 10:00-18:00 (8h) single-neutral-actions" at bounding box center [854, 471] width 202 height 61
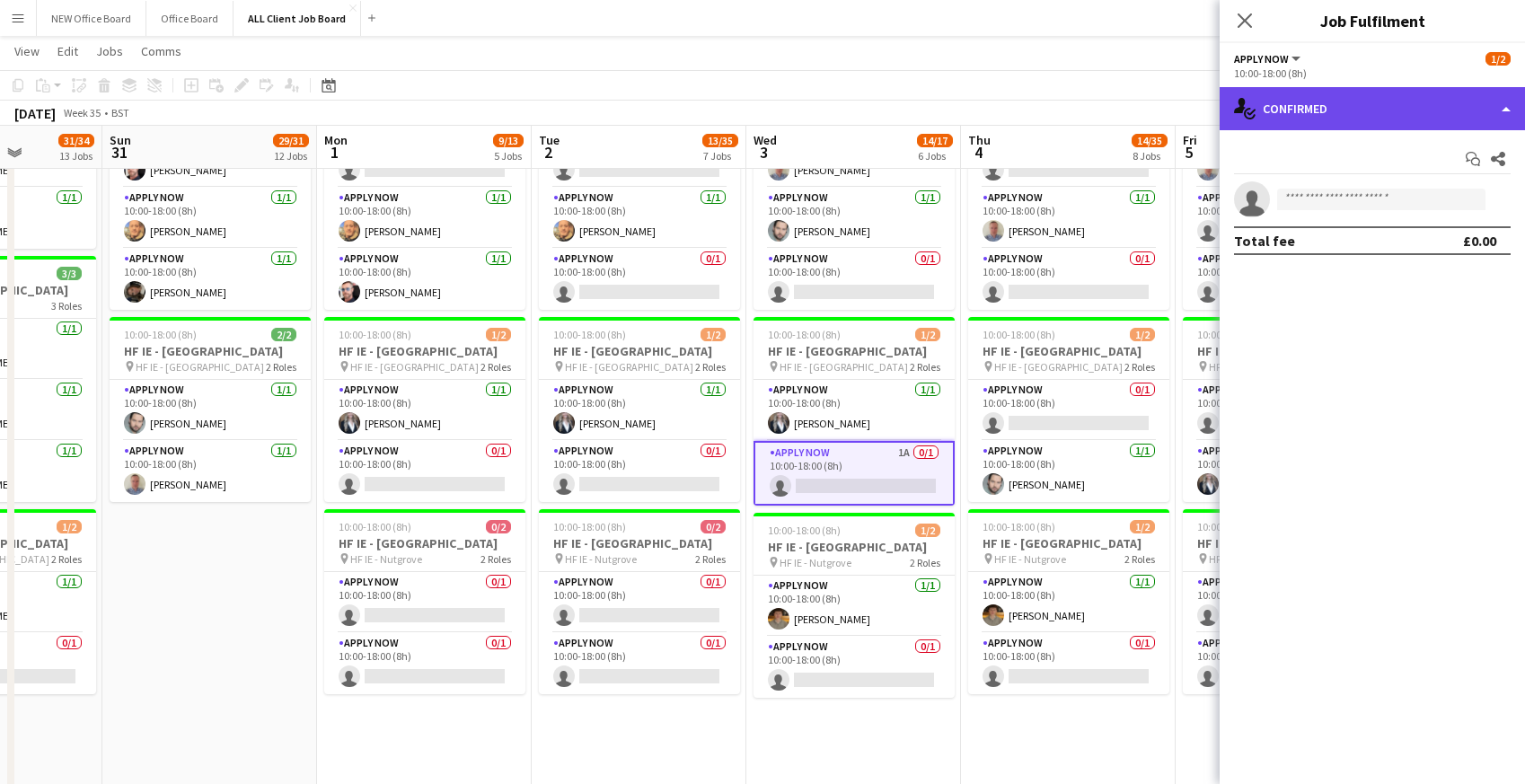
click at [1346, 102] on div "single-neutral-actions-check-2 Confirmed" at bounding box center [1372, 109] width 306 height 43
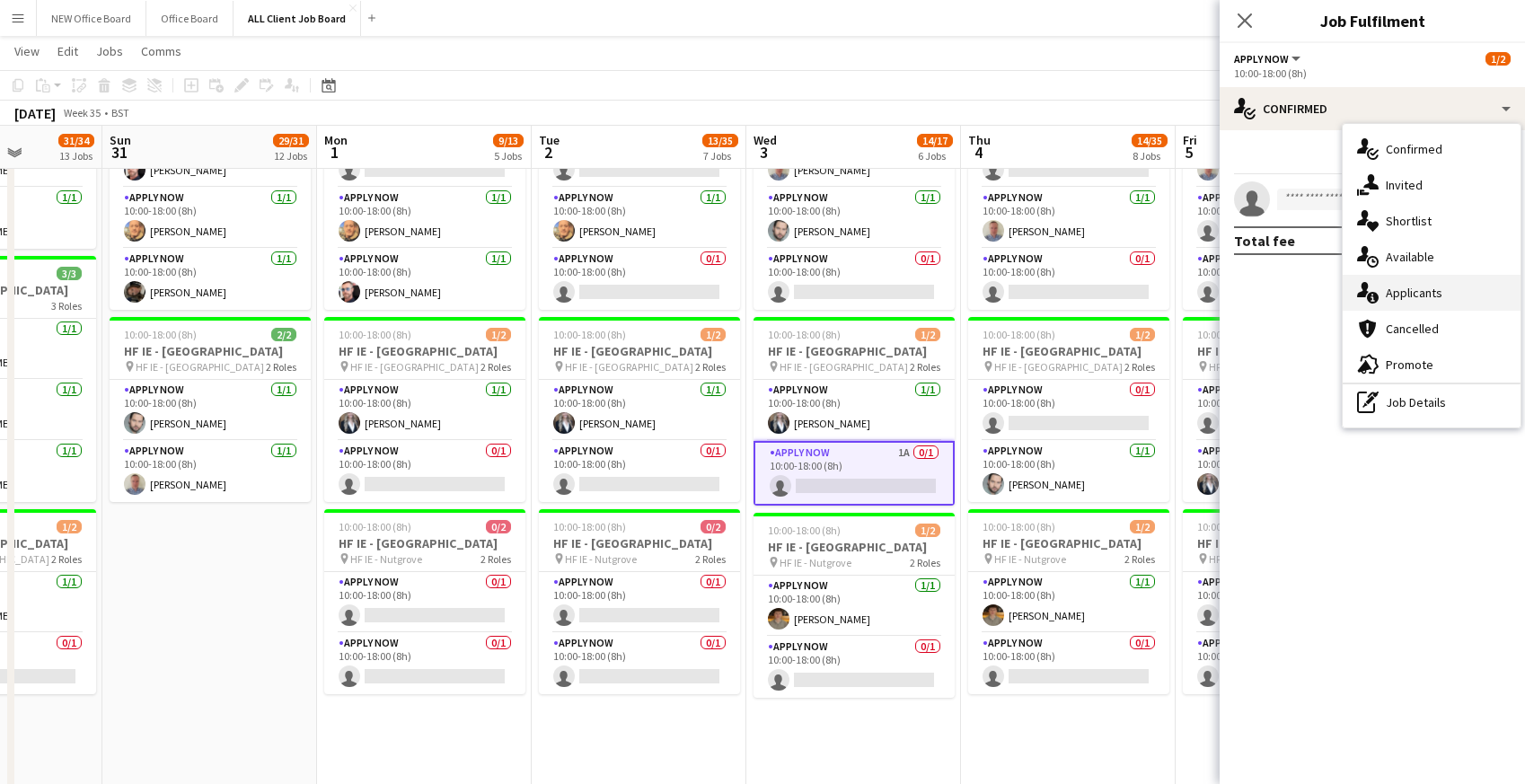
click at [1406, 289] on div "single-neutral-actions-information Applicants" at bounding box center [1431, 293] width 178 height 36
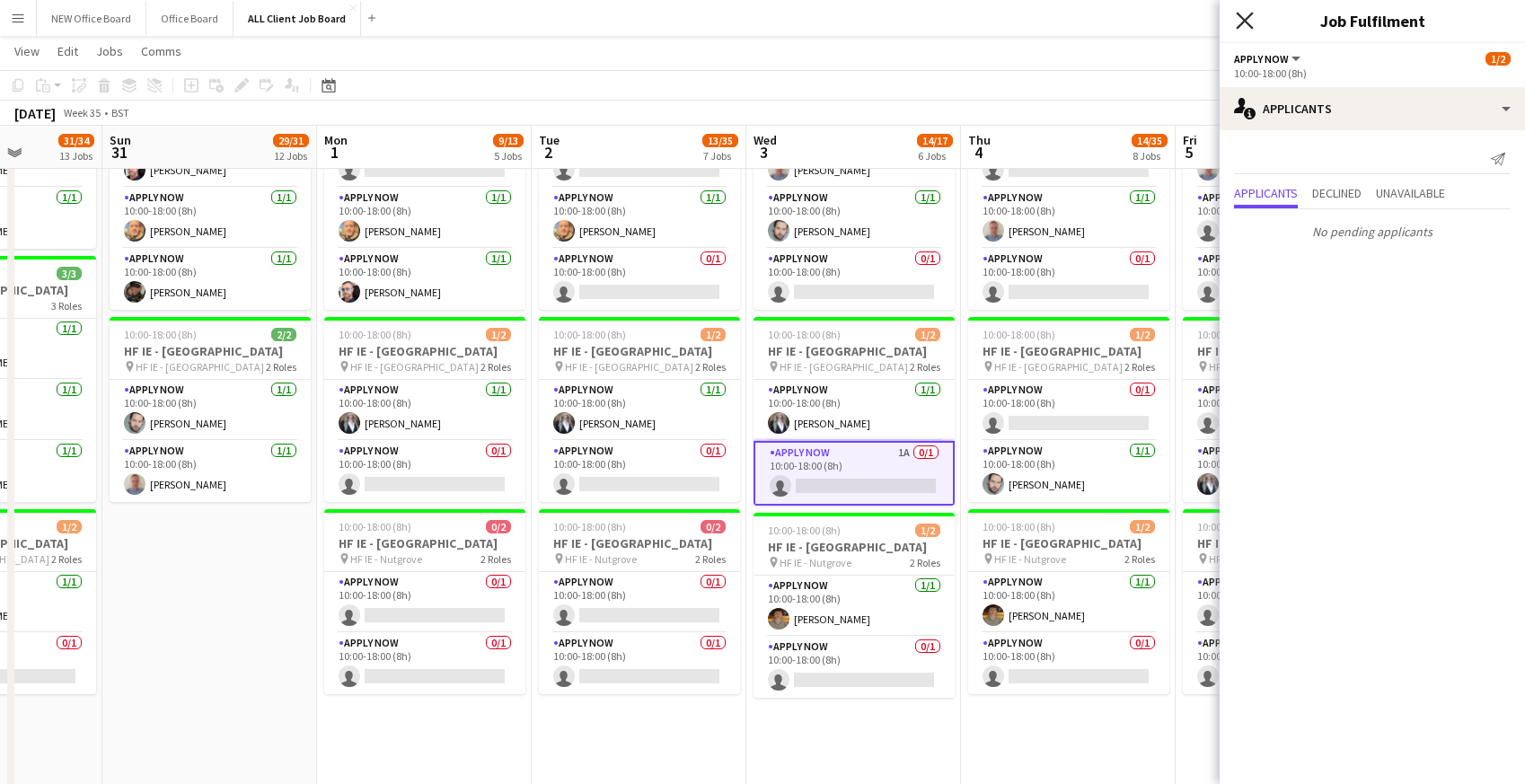
click at [1245, 15] on icon "Close pop-in" at bounding box center [1244, 20] width 17 height 17
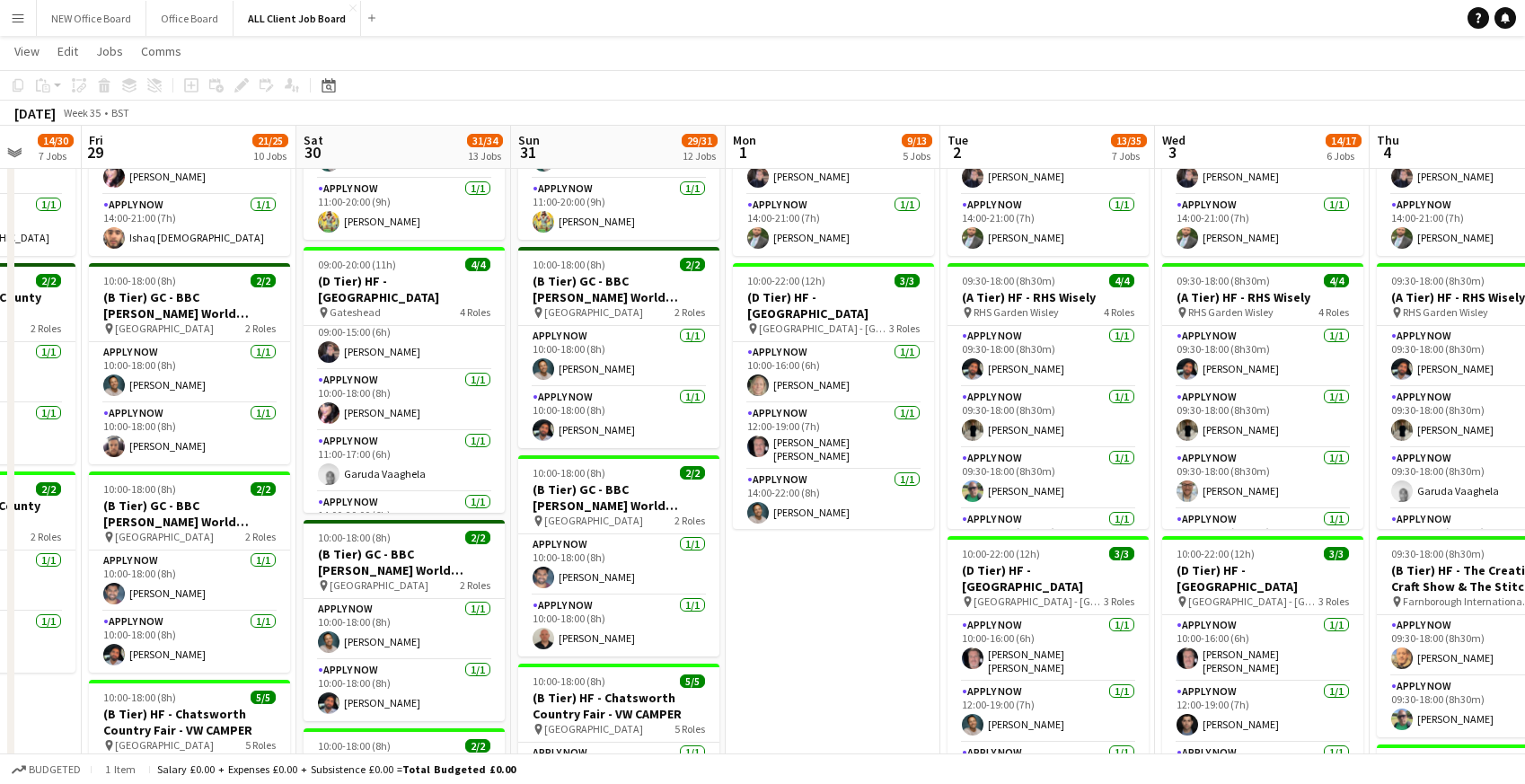
scroll to position [57, 0]
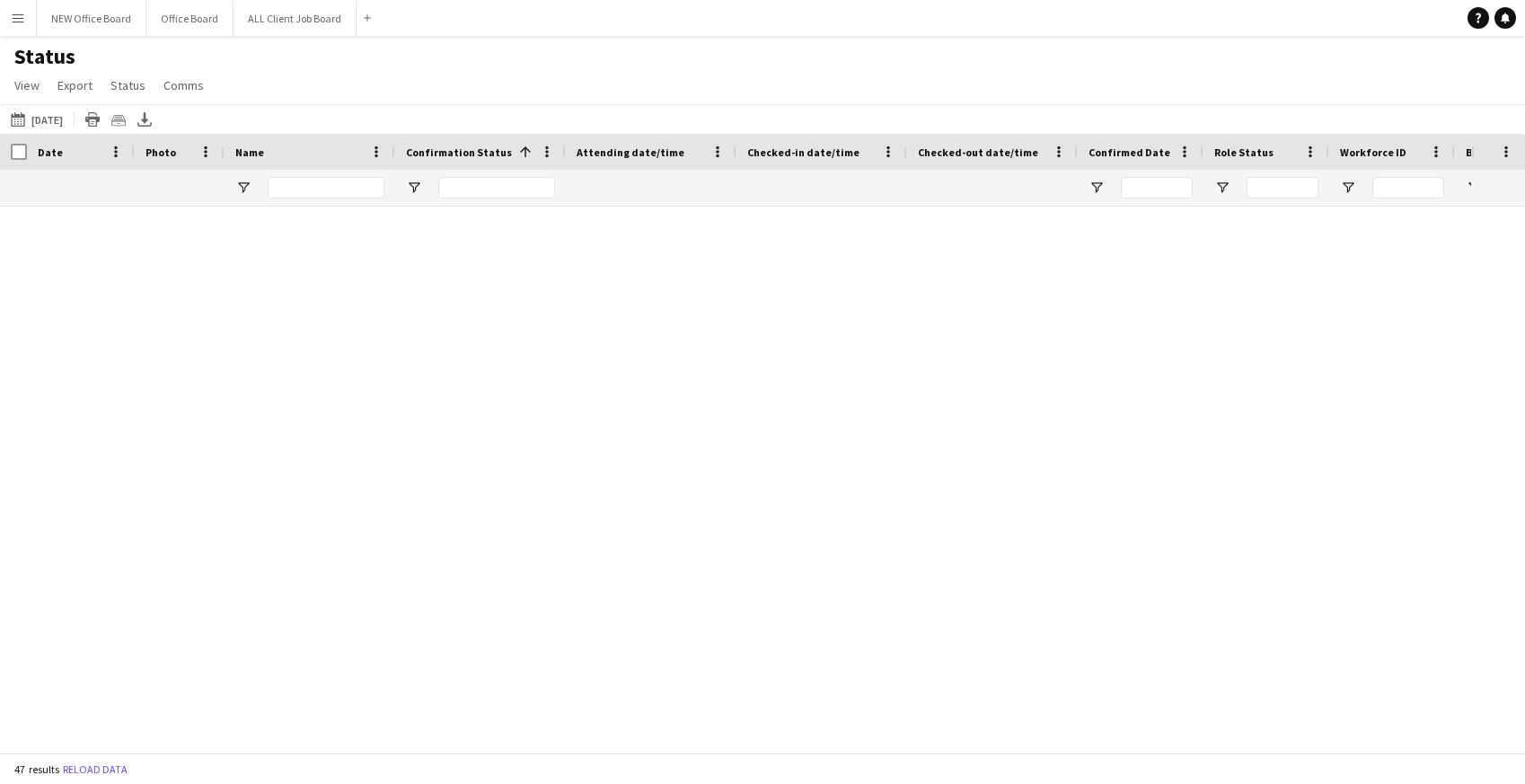
scroll to position [1084, 0]
